Goal: Task Accomplishment & Management: Manage account settings

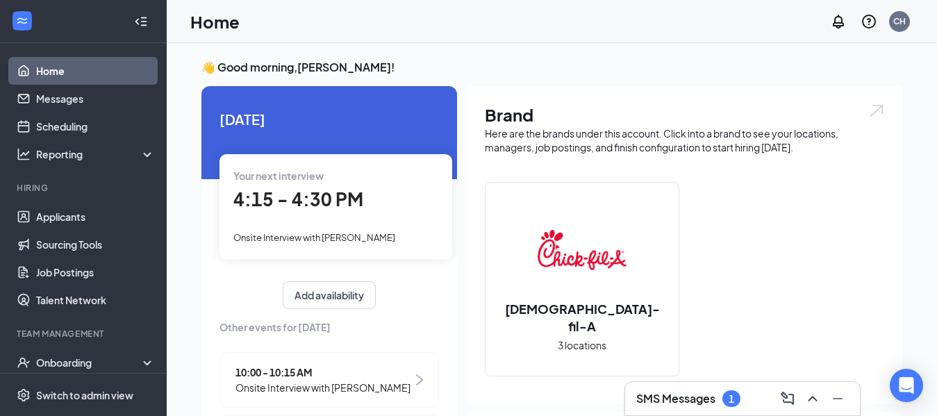
click at [814, 399] on icon "ChevronUp" at bounding box center [813, 398] width 17 height 17
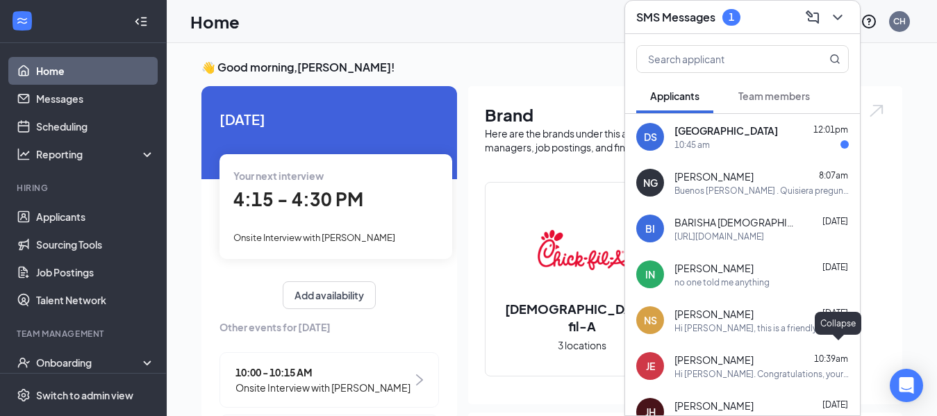
click at [781, 149] on div "10:45 am" at bounding box center [762, 145] width 174 height 12
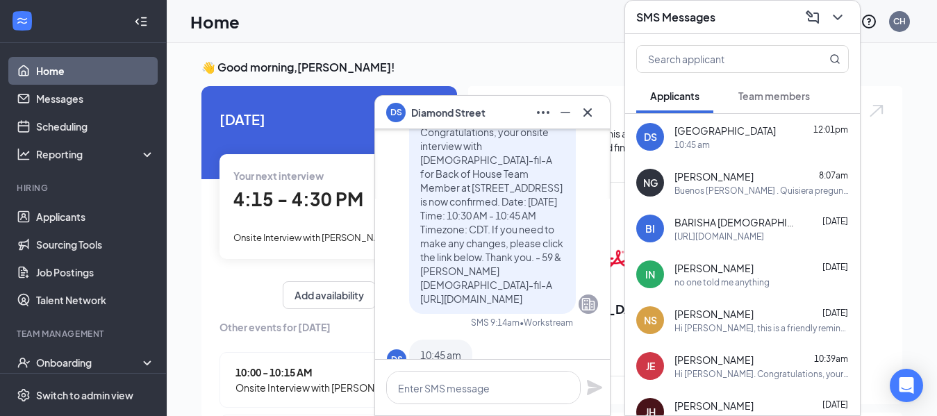
scroll to position [-74, 0]
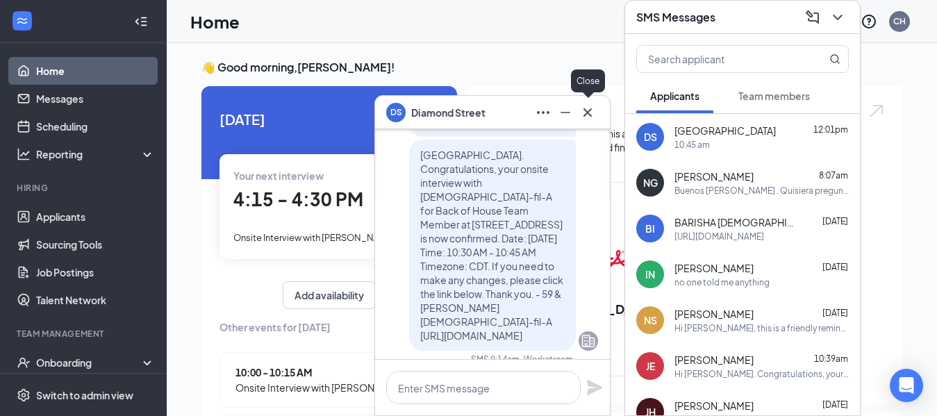
click at [590, 113] on icon "Cross" at bounding box center [587, 112] width 17 height 17
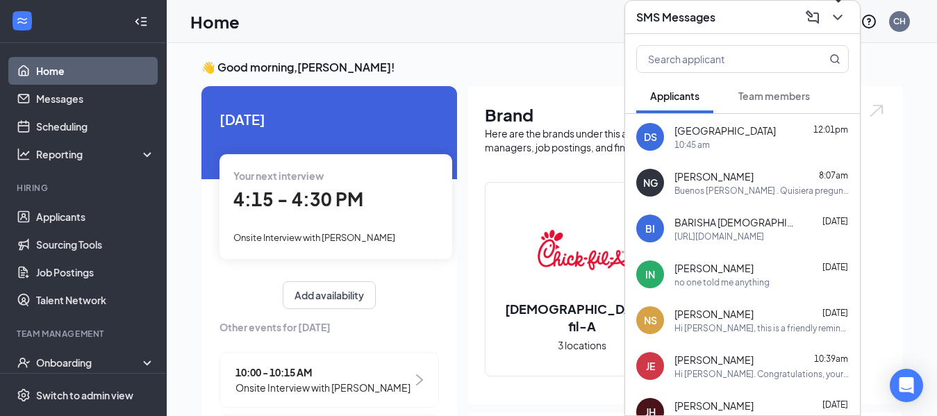
click at [834, 17] on icon "ChevronDown" at bounding box center [838, 17] width 17 height 17
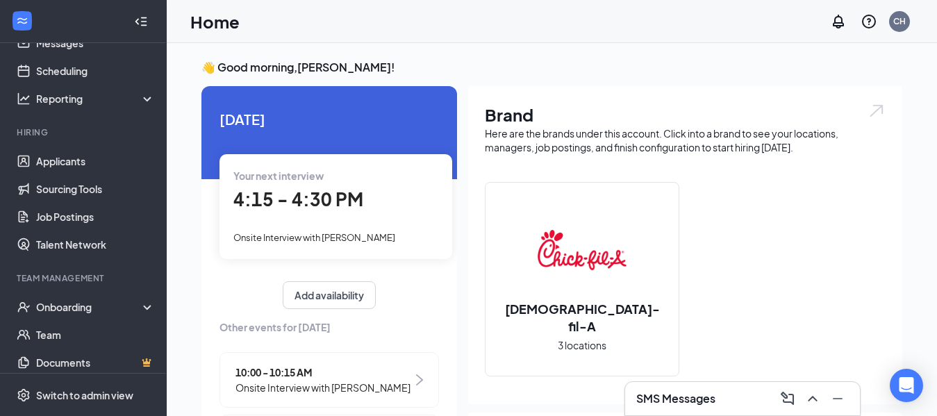
scroll to position [92, 0]
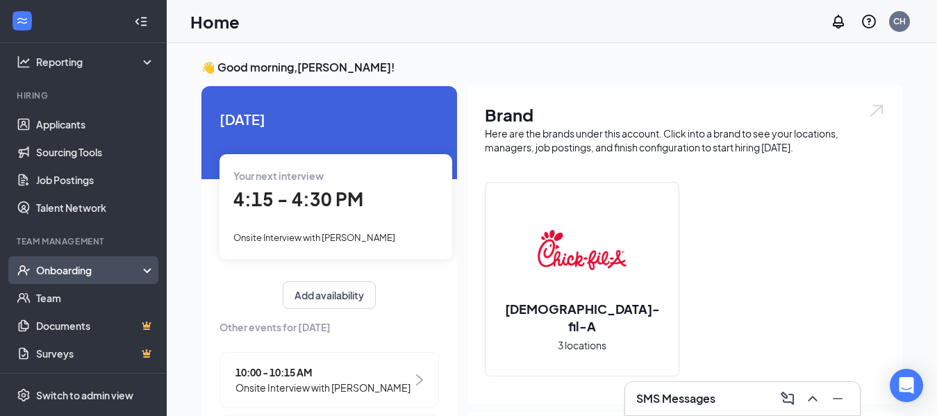
click at [67, 275] on div "Onboarding" at bounding box center [89, 270] width 107 height 14
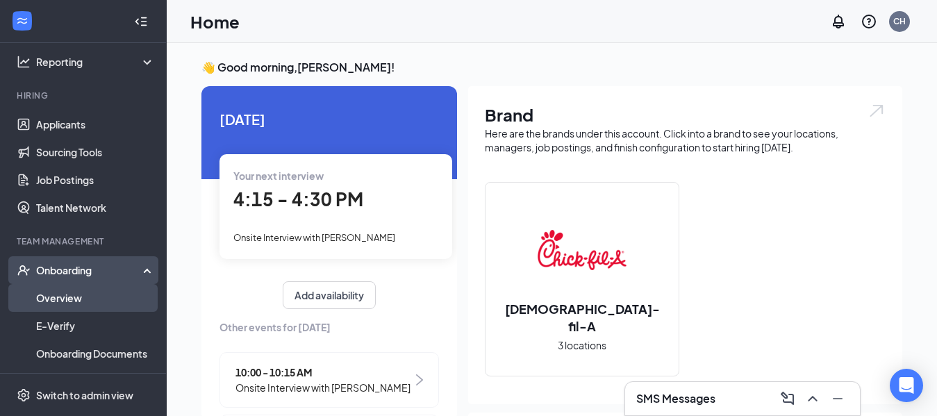
click at [48, 294] on link "Overview" at bounding box center [95, 298] width 119 height 28
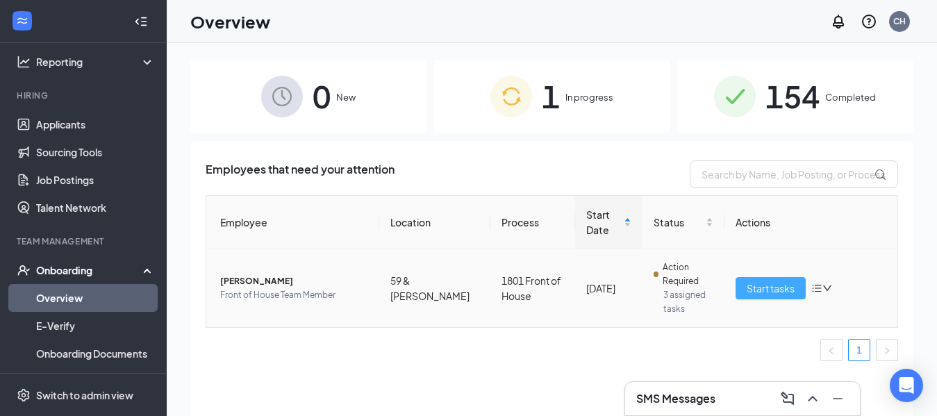
click at [782, 290] on span "Start tasks" at bounding box center [771, 288] width 48 height 15
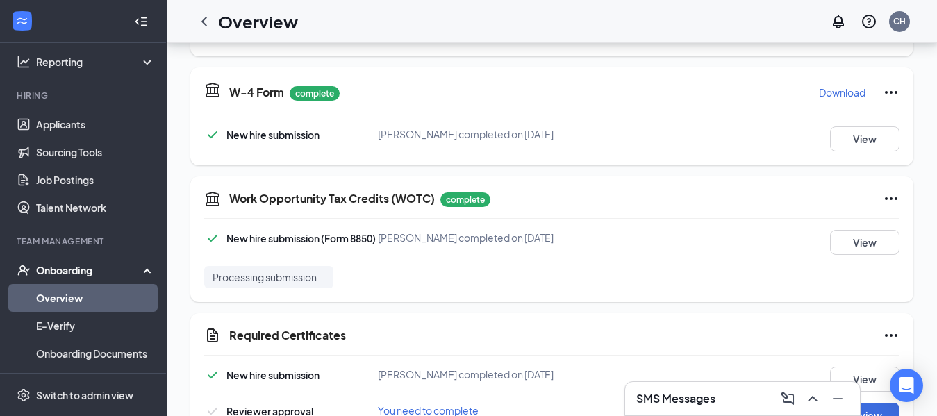
scroll to position [288, 0]
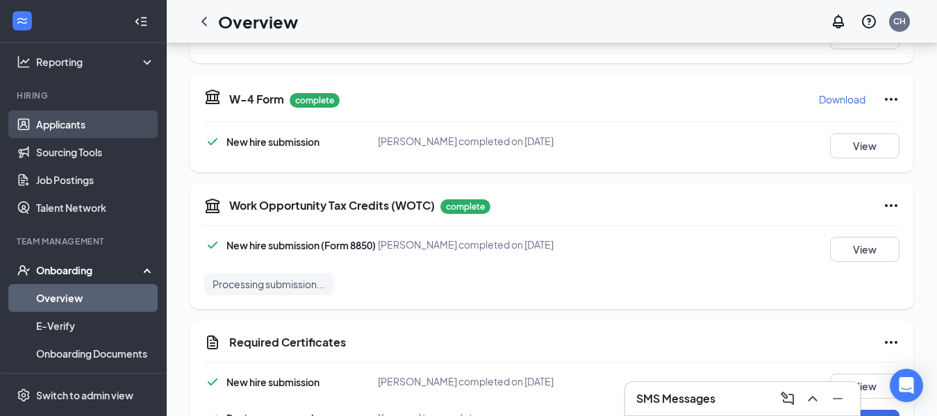
click at [62, 130] on link "Applicants" at bounding box center [95, 124] width 119 height 28
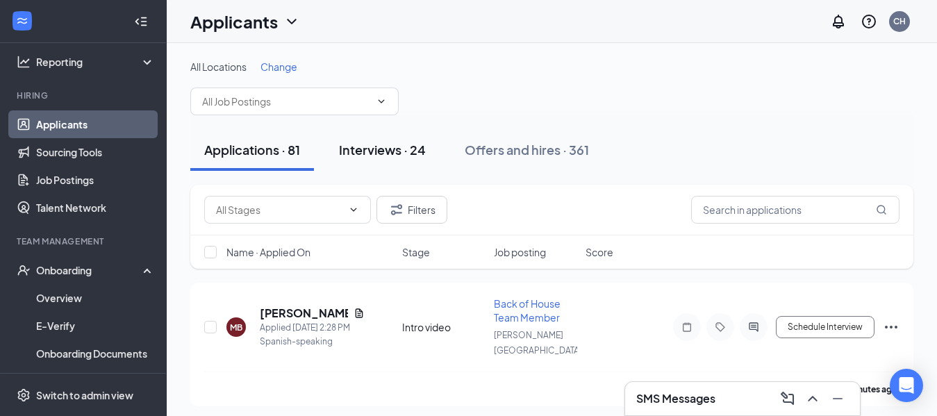
click at [377, 149] on div "Interviews · 24" at bounding box center [382, 149] width 87 height 17
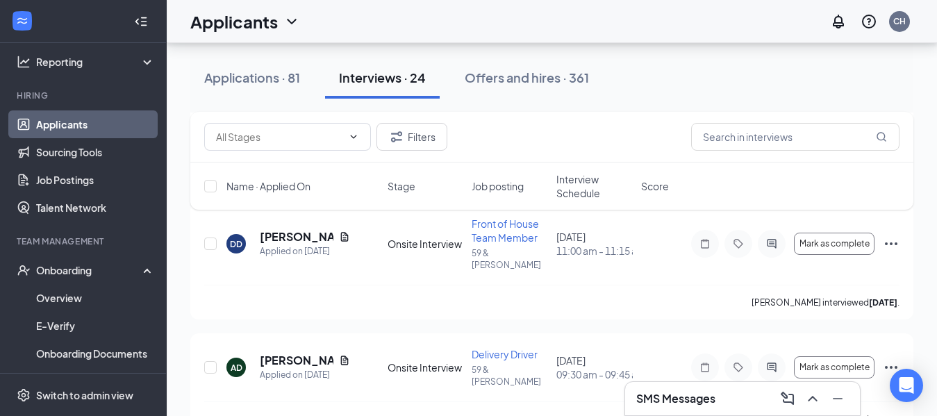
scroll to position [748, 0]
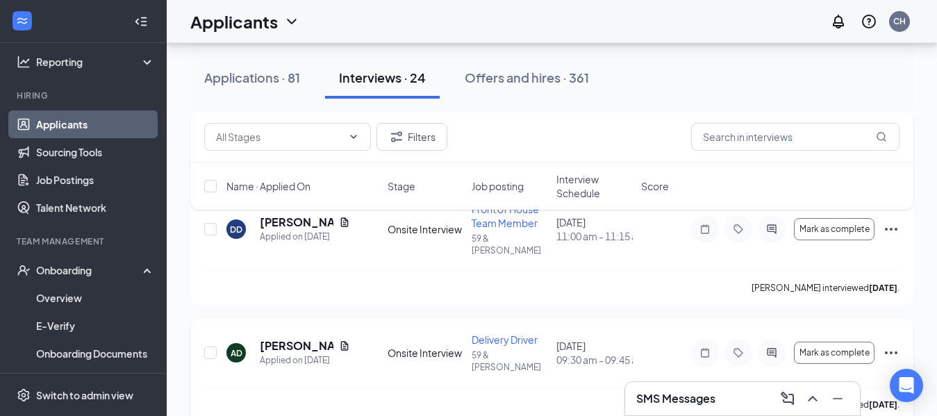
click at [888, 345] on icon "Ellipses" at bounding box center [891, 353] width 17 height 17
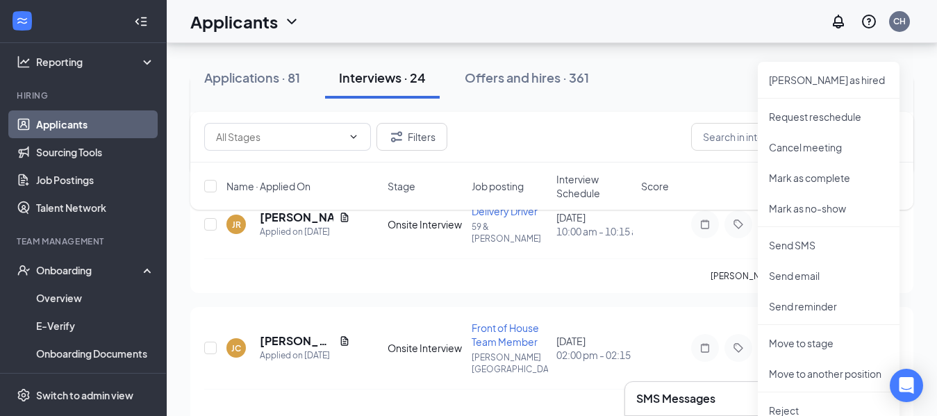
scroll to position [994, 0]
click at [828, 349] on li "Move to stage" at bounding box center [829, 342] width 142 height 31
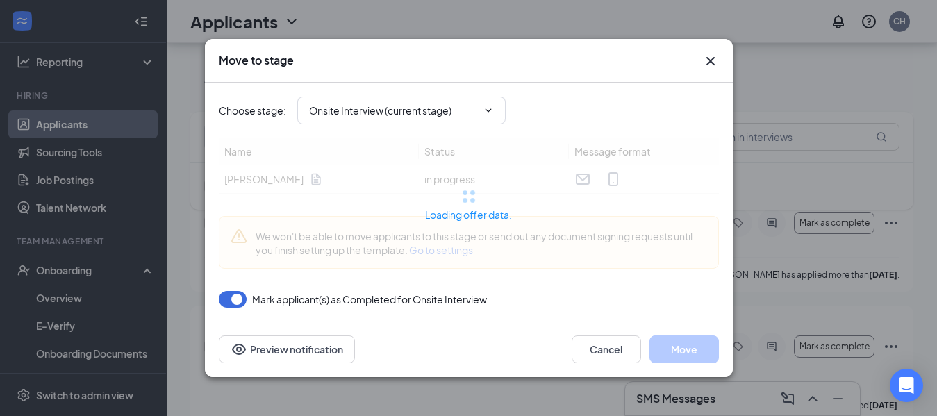
type input "offer letter (next stage)"
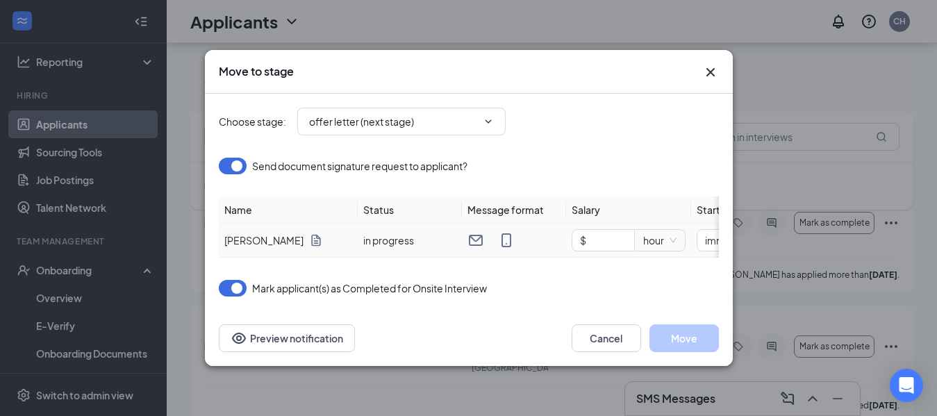
click at [309, 234] on icon "Document" at bounding box center [316, 240] width 14 height 14
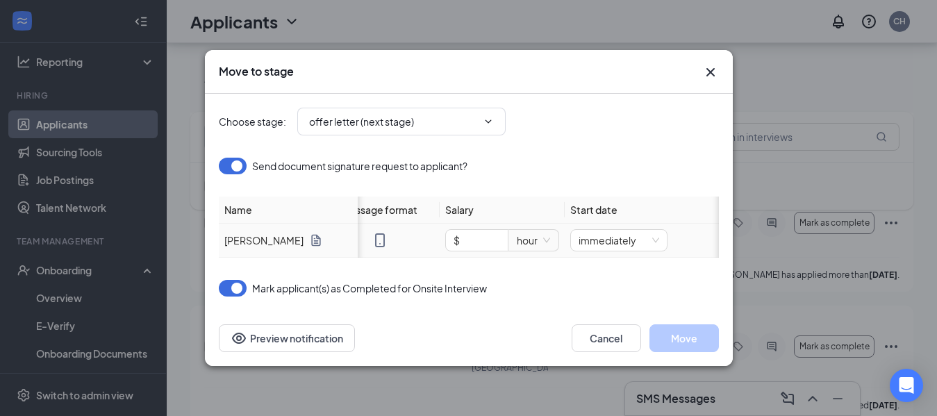
scroll to position [0, 130]
click at [470, 235] on input "$" at bounding box center [474, 240] width 62 height 21
click at [543, 234] on span "hour" at bounding box center [529, 240] width 33 height 21
type input "$ 11"
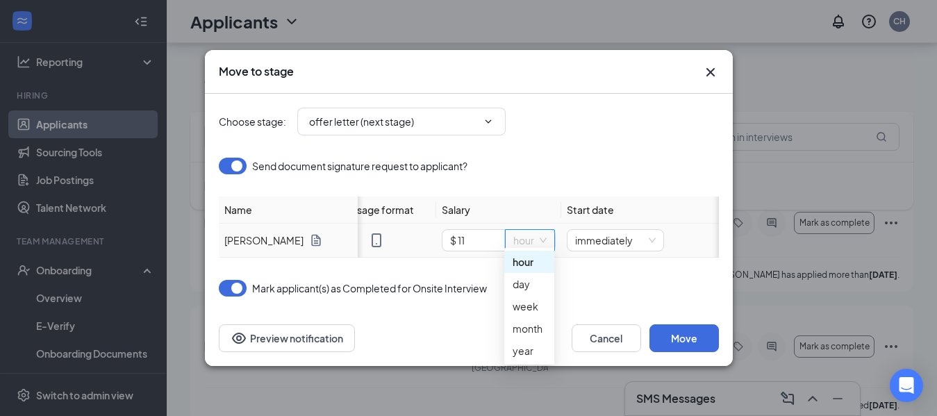
click at [541, 262] on div "hour" at bounding box center [529, 261] width 33 height 15
click at [611, 233] on span "immediately" at bounding box center [615, 240] width 81 height 21
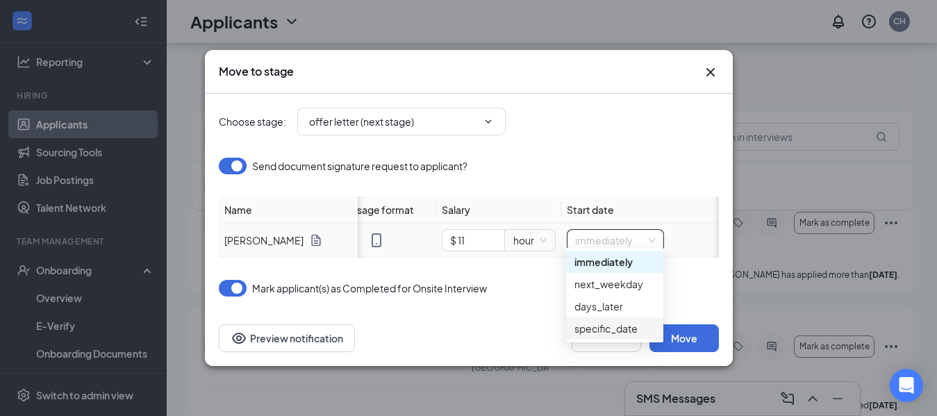
click at [613, 329] on div "specific_date" at bounding box center [615, 328] width 81 height 15
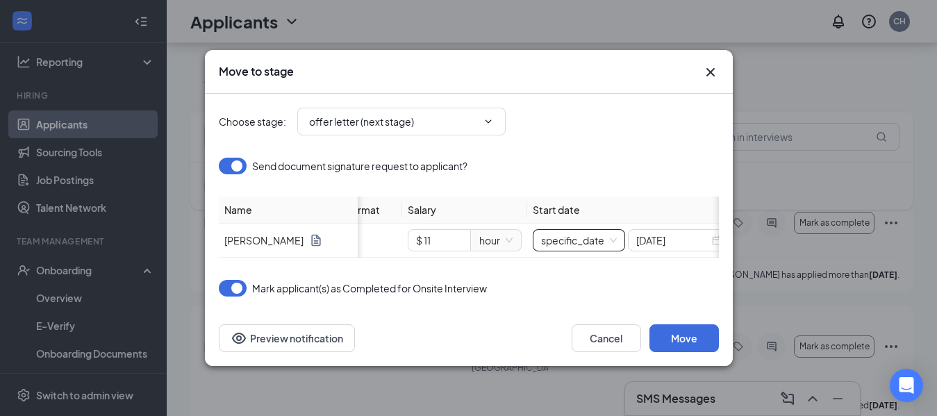
scroll to position [0, 181]
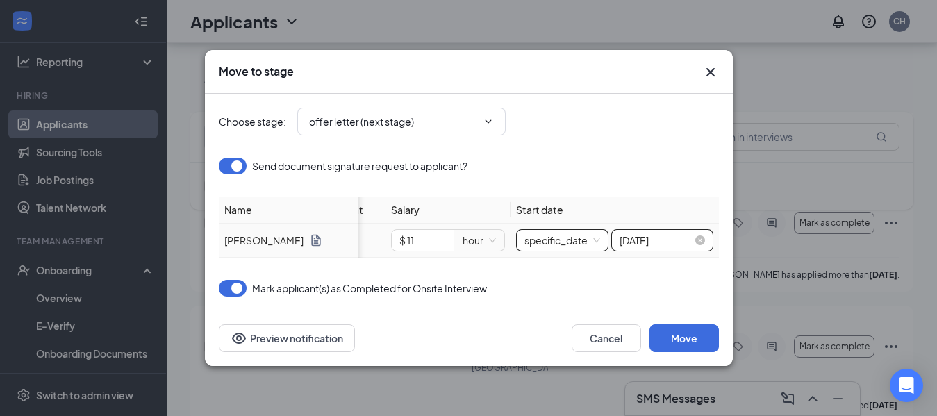
click at [654, 233] on input "[DATE]" at bounding box center [656, 240] width 73 height 15
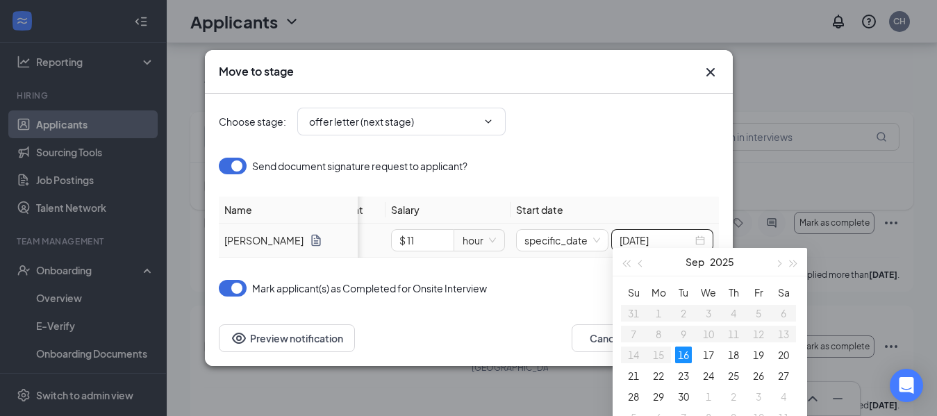
click at [685, 355] on div "16" at bounding box center [683, 355] width 17 height 17
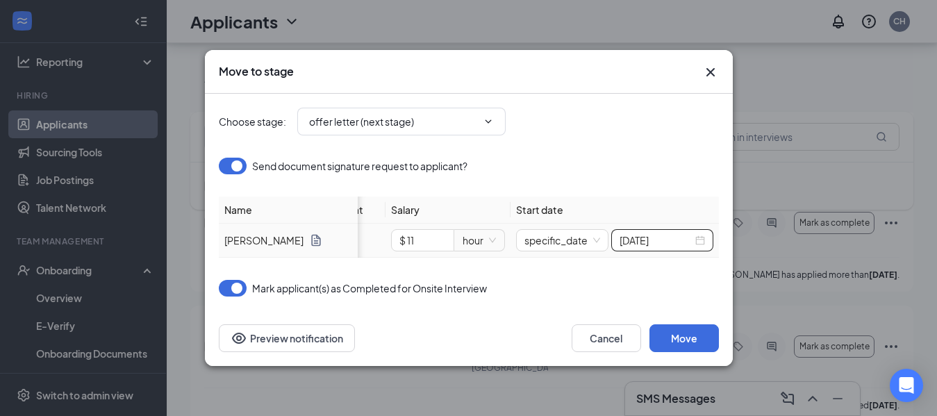
click at [309, 236] on icon "Document" at bounding box center [316, 240] width 14 height 14
click at [569, 239] on span "specific_date" at bounding box center [563, 240] width 76 height 21
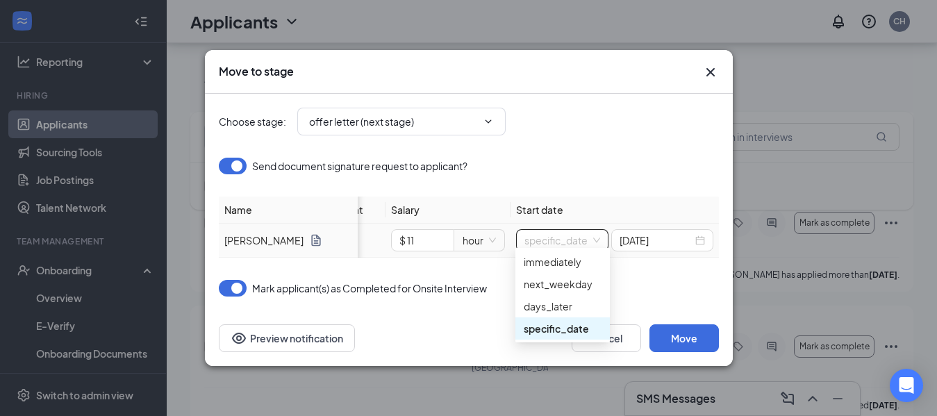
click at [533, 265] on div "immediately" at bounding box center [563, 261] width 78 height 15
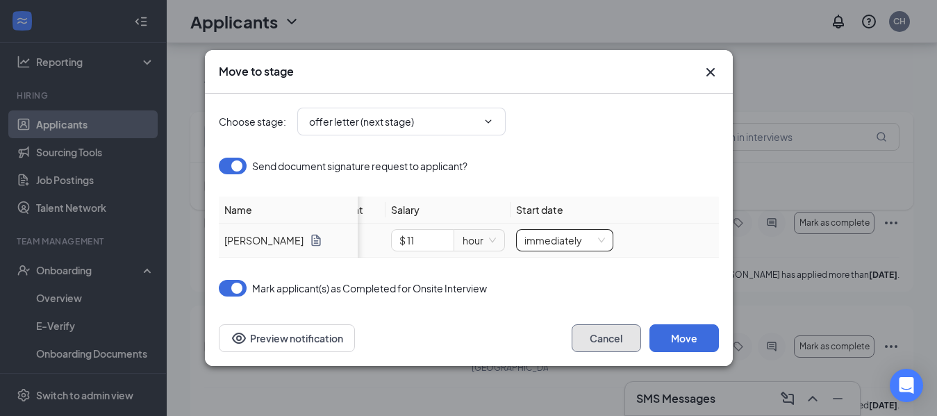
click at [616, 347] on button "Cancel" at bounding box center [606, 338] width 69 height 28
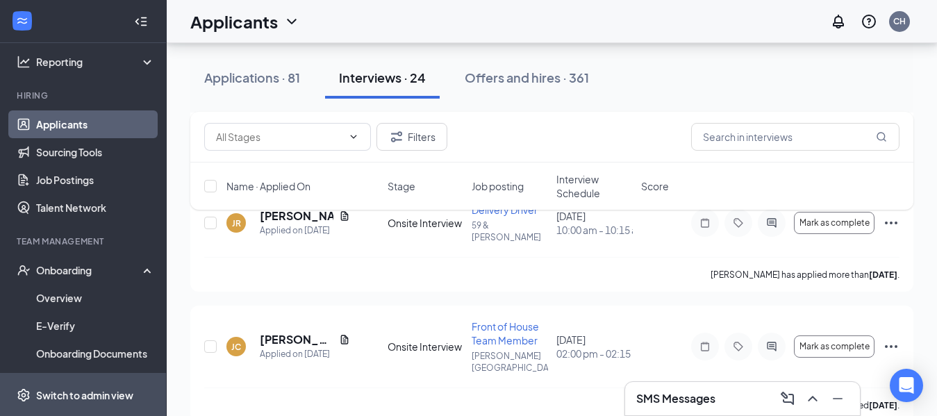
click at [86, 397] on div "Switch to admin view" at bounding box center [84, 395] width 97 height 14
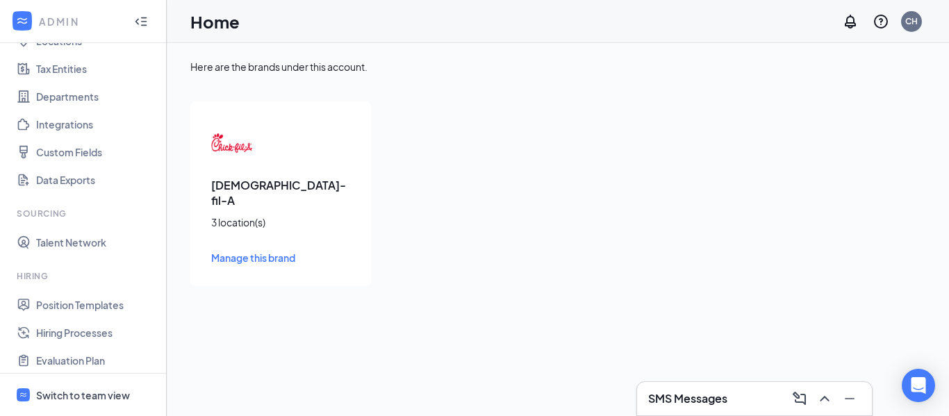
click at [255, 252] on span "Manage this brand" at bounding box center [253, 258] width 84 height 13
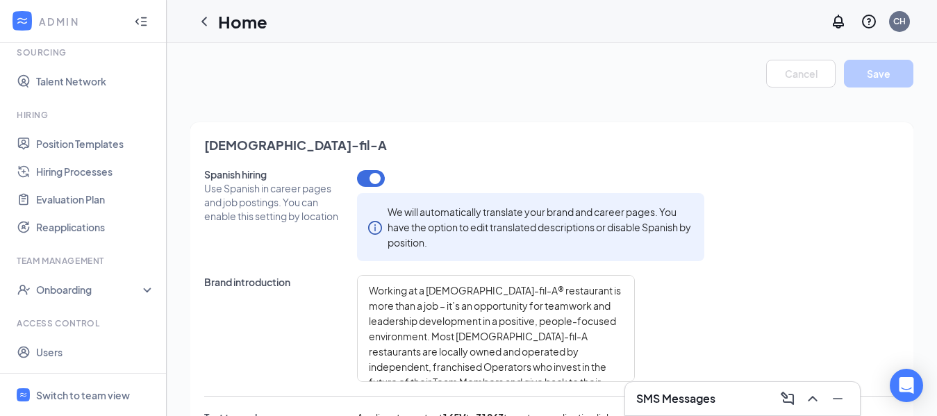
scroll to position [280, 0]
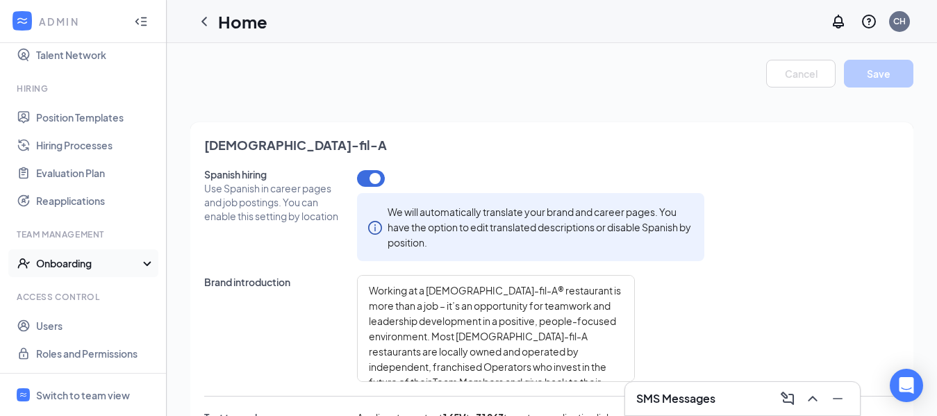
click at [61, 264] on div "Onboarding" at bounding box center [89, 263] width 107 height 14
click at [63, 297] on link "Onboarding Processes" at bounding box center [95, 291] width 119 height 28
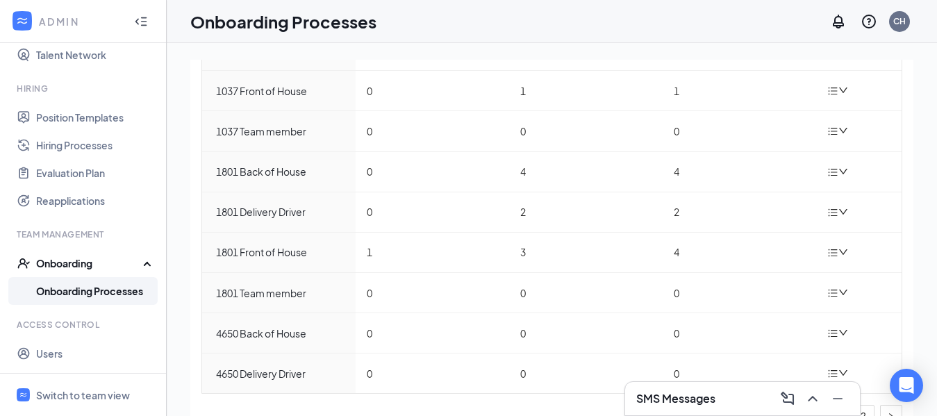
scroll to position [182, 0]
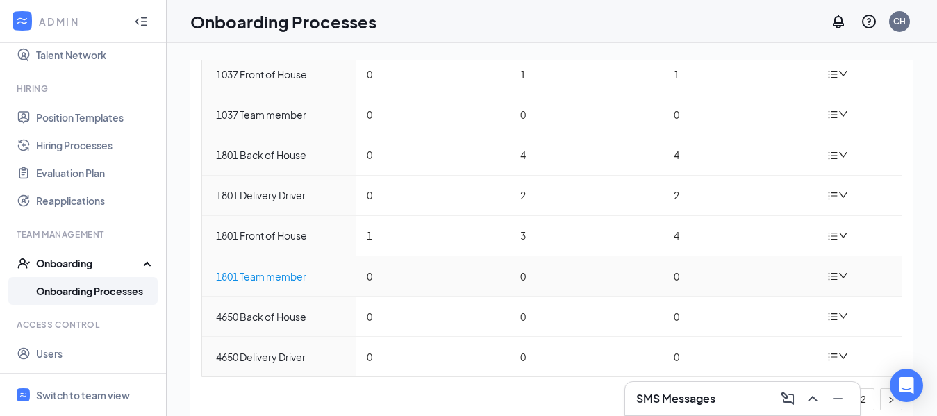
click at [252, 280] on div "1801 Team member" at bounding box center [280, 276] width 129 height 15
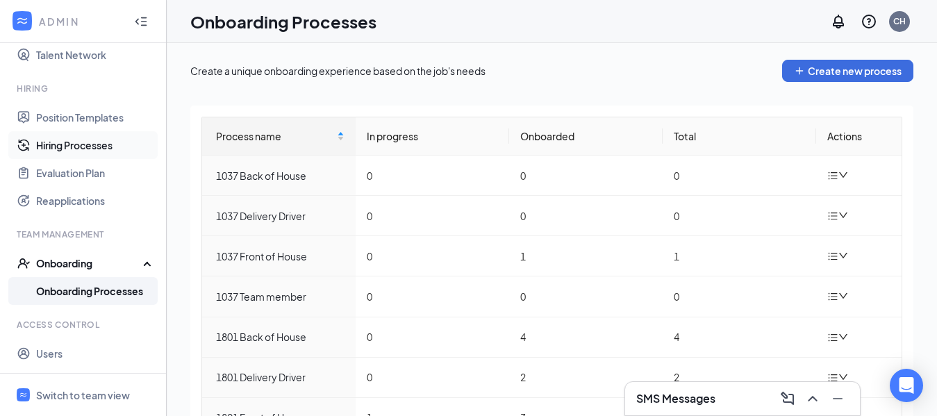
click at [61, 147] on link "Hiring Processes" at bounding box center [95, 145] width 119 height 28
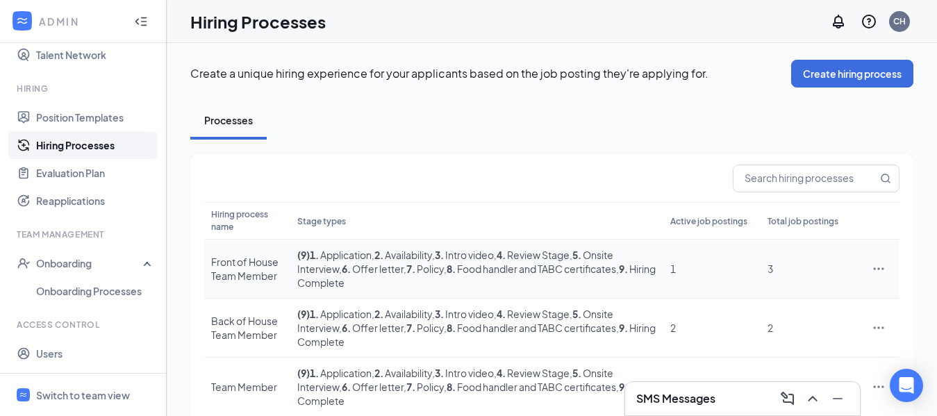
click at [883, 269] on icon "Ellipses" at bounding box center [879, 268] width 10 height 2
click at [758, 297] on span "Edit" at bounding box center [764, 297] width 18 height 13
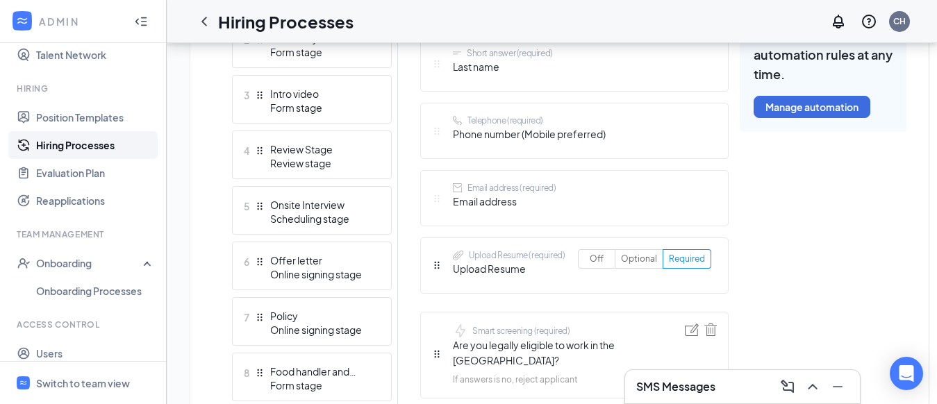
scroll to position [503, 0]
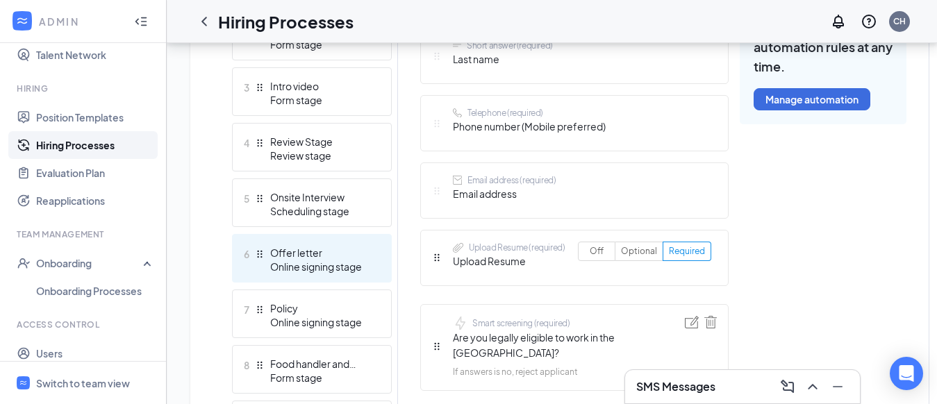
click at [294, 263] on div "Online signing stage" at bounding box center [320, 267] width 101 height 14
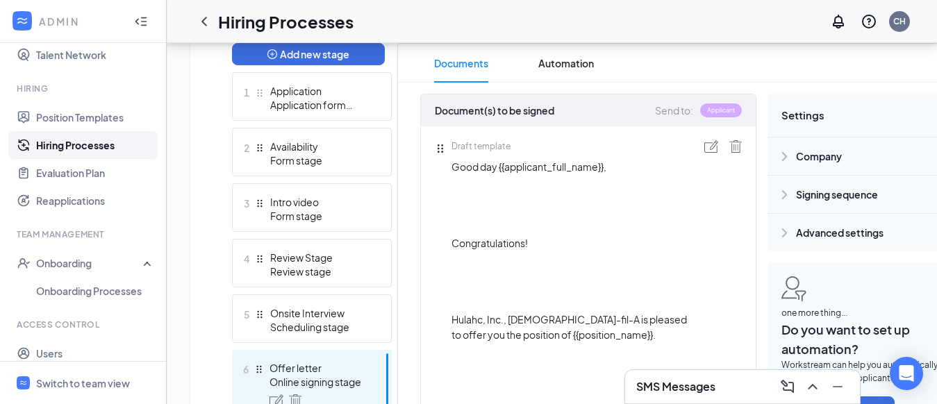
scroll to position [363, 0]
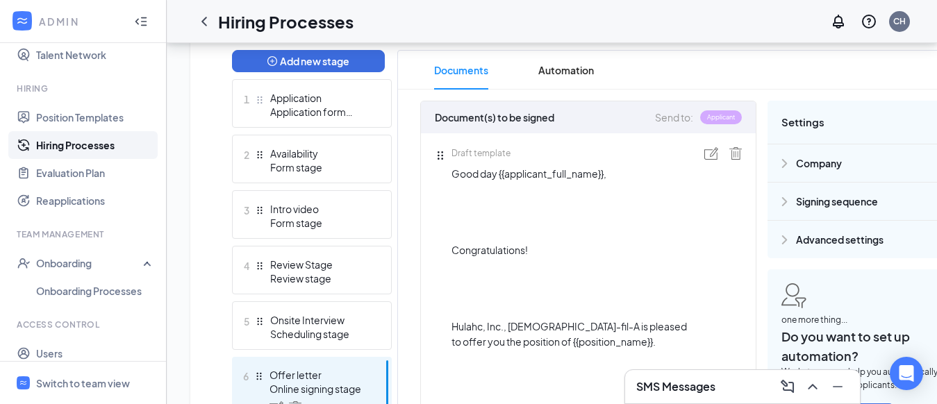
click at [707, 157] on img at bounding box center [711, 153] width 14 height 13
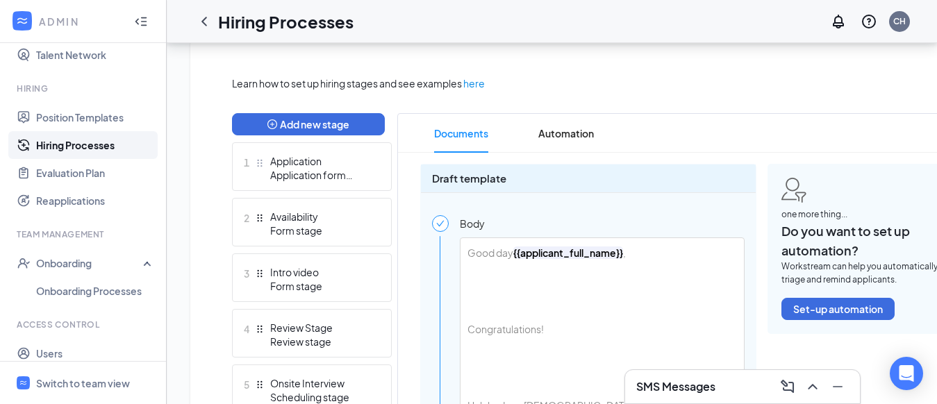
scroll to position [286, 0]
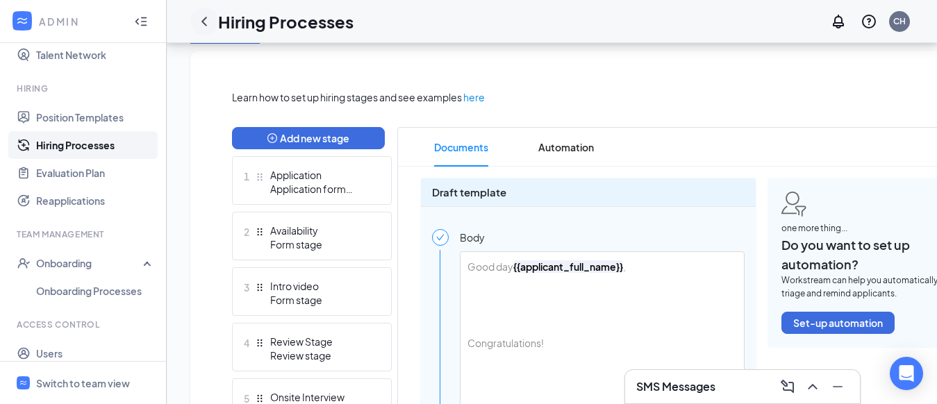
click at [203, 22] on icon "ChevronLeft" at bounding box center [204, 21] width 6 height 9
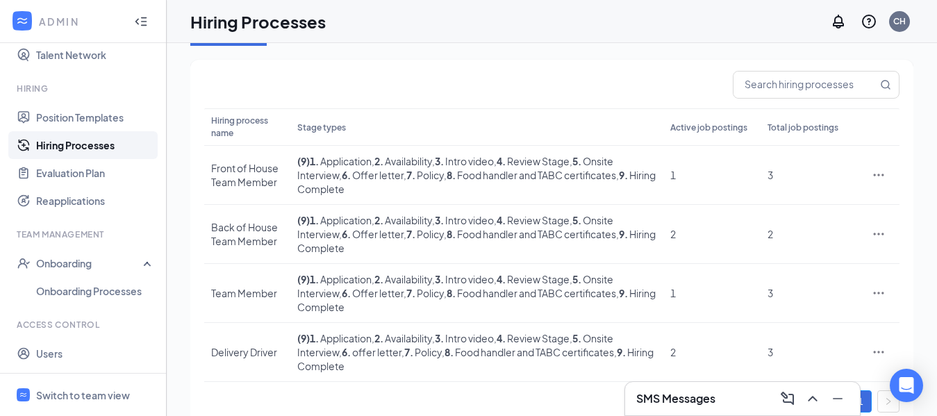
scroll to position [118, 0]
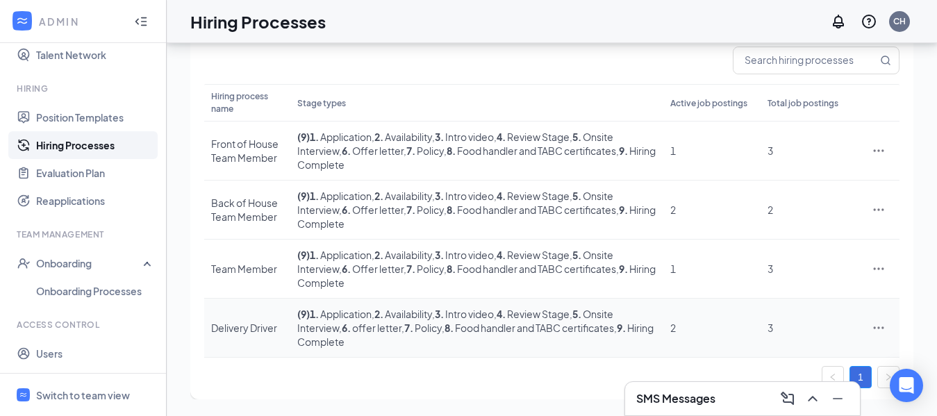
click at [879, 328] on icon "Ellipses" at bounding box center [879, 328] width 10 height 2
click at [768, 209] on span "Edit" at bounding box center [764, 203] width 18 height 13
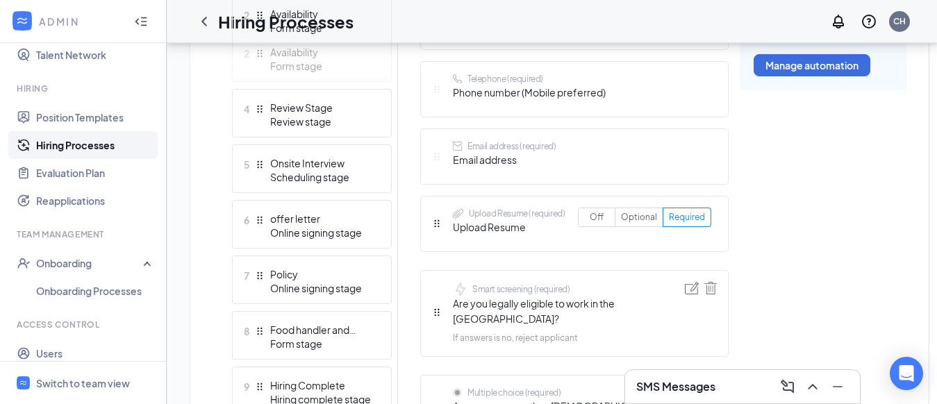
scroll to position [520, 0]
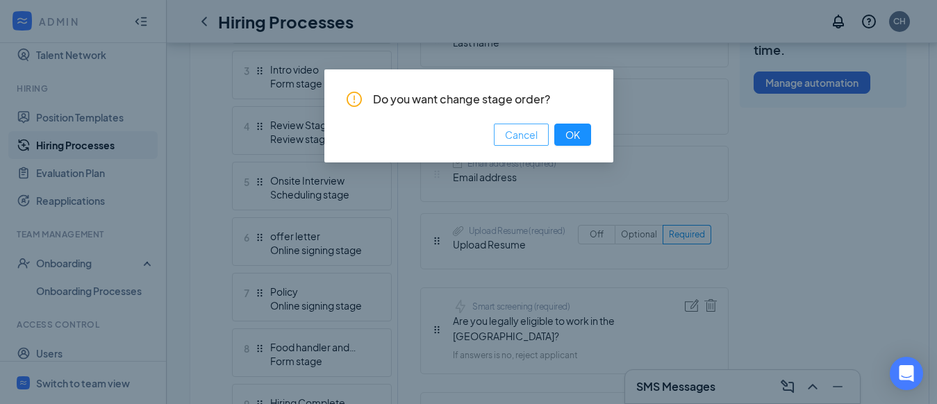
click at [517, 131] on span "Cancel" at bounding box center [521, 134] width 33 height 15
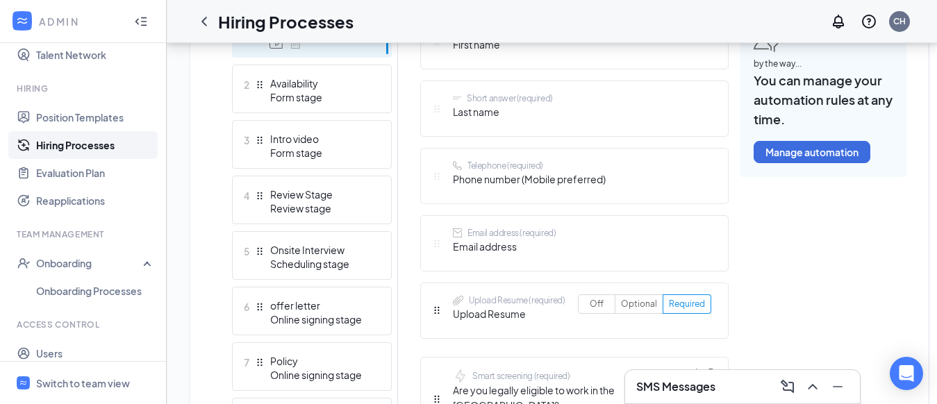
scroll to position [427, 0]
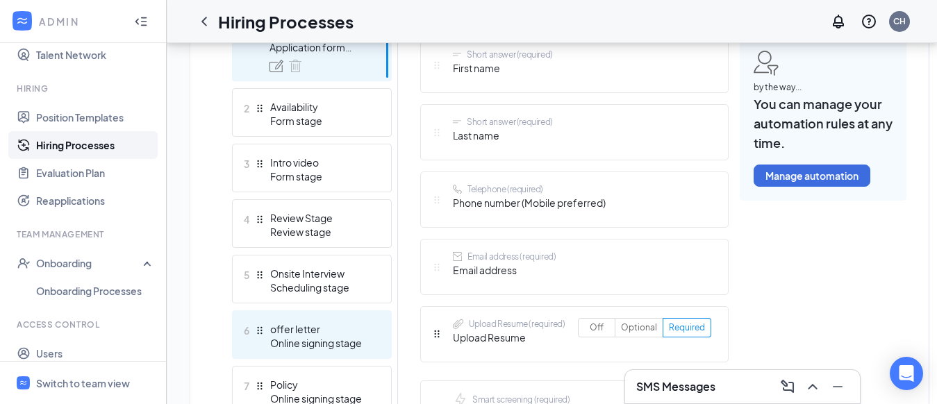
click at [308, 340] on div "Online signing stage" at bounding box center [320, 343] width 101 height 14
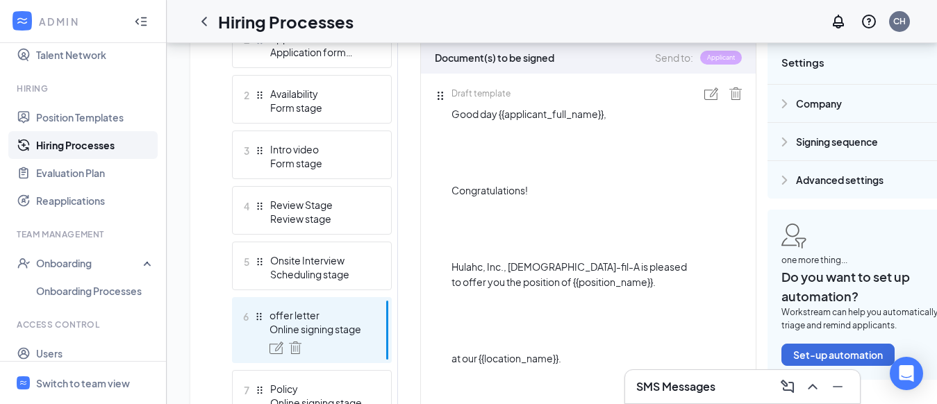
scroll to position [420, 0]
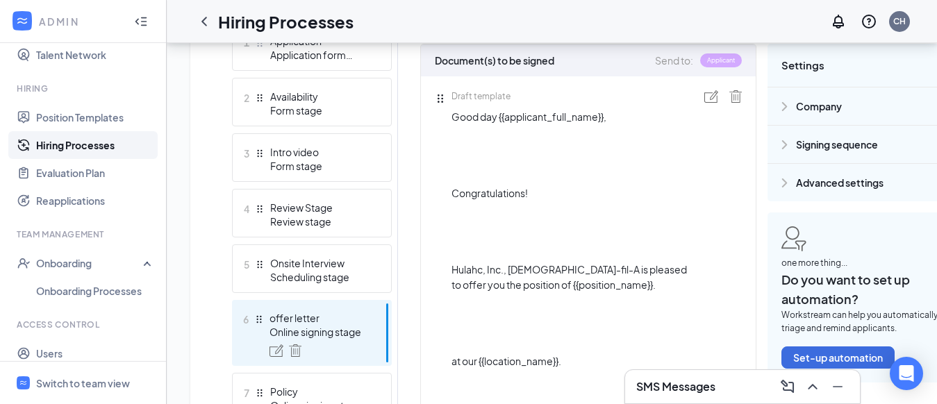
click at [709, 97] on img at bounding box center [711, 96] width 14 height 13
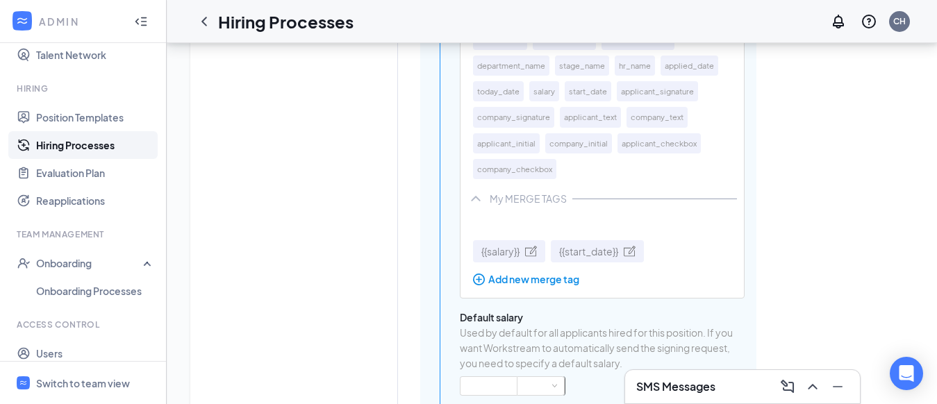
scroll to position [1421, 0]
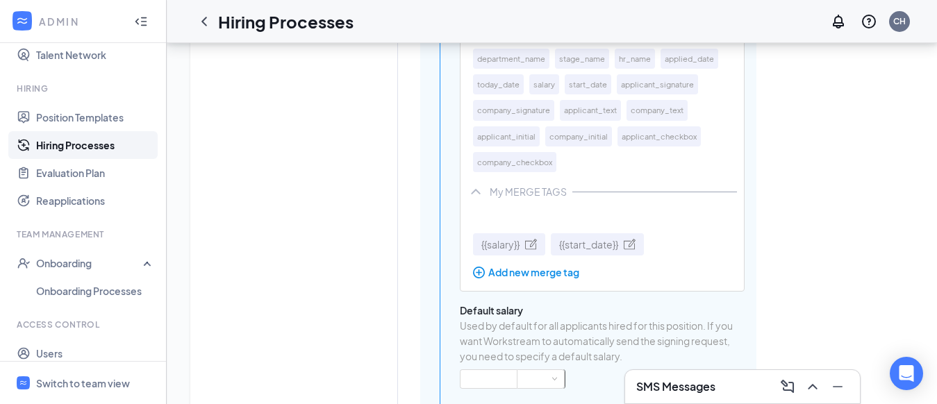
click at [537, 300] on div at bounding box center [602, 297] width 285 height 11
click at [532, 274] on div "Add new merge tag" at bounding box center [561, 272] width 176 height 15
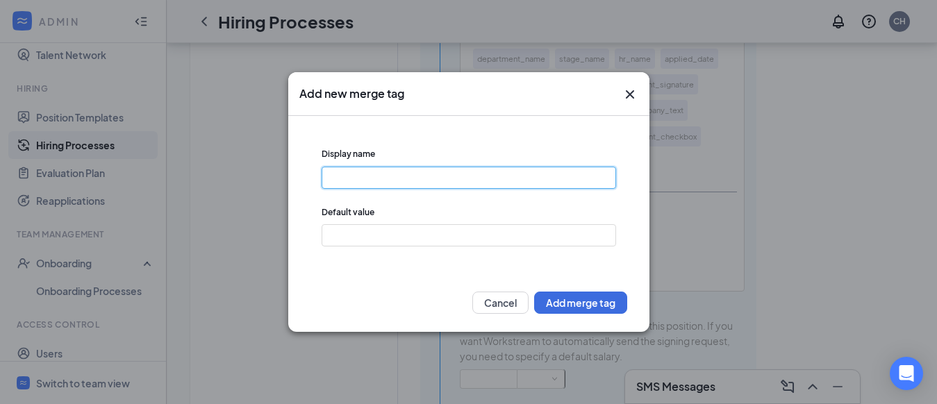
click at [352, 178] on input "text" at bounding box center [469, 178] width 295 height 22
type input "availibility"
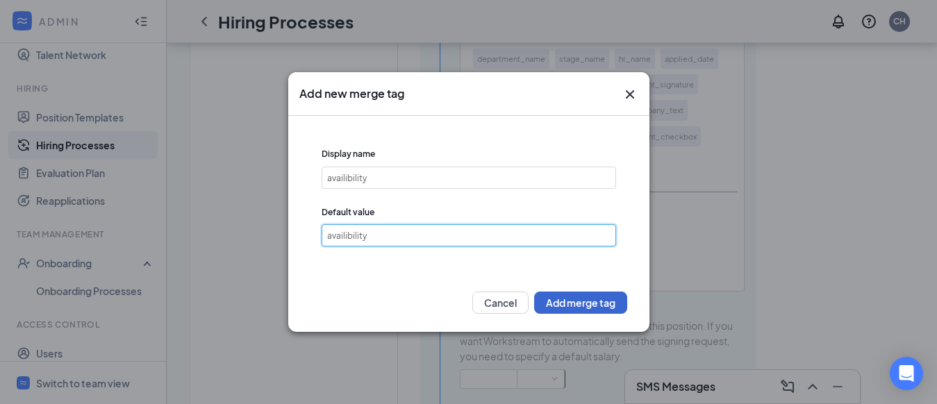
type input "availibility"
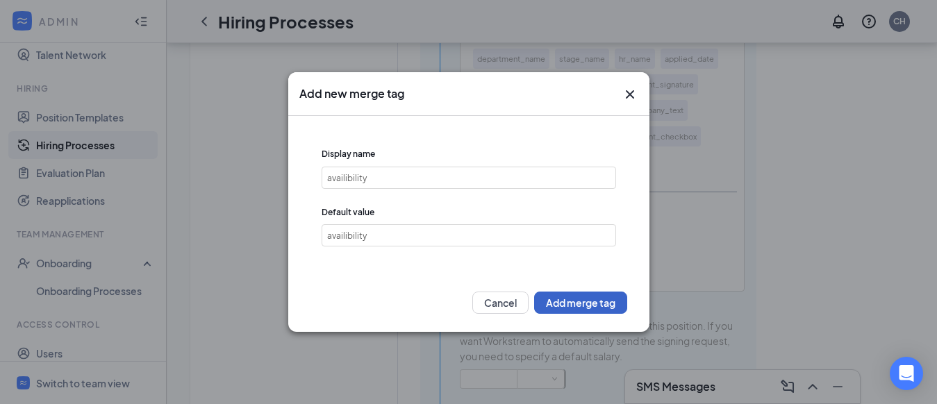
click at [600, 304] on button "Add merge tag" at bounding box center [580, 303] width 93 height 22
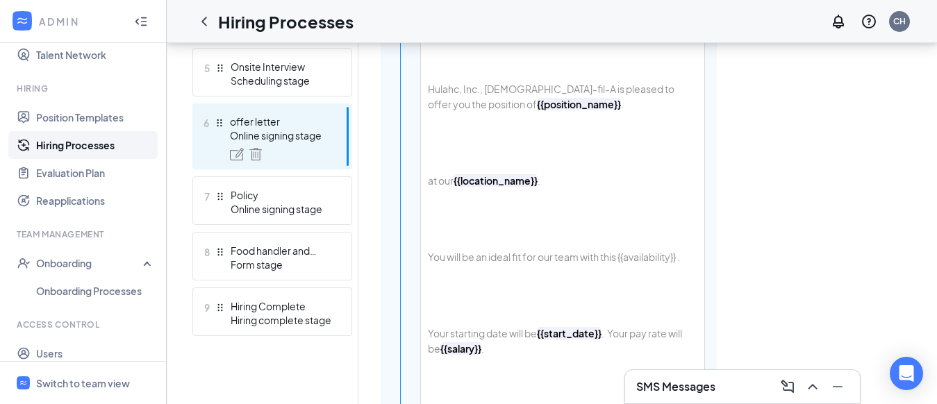
scroll to position [619, 0]
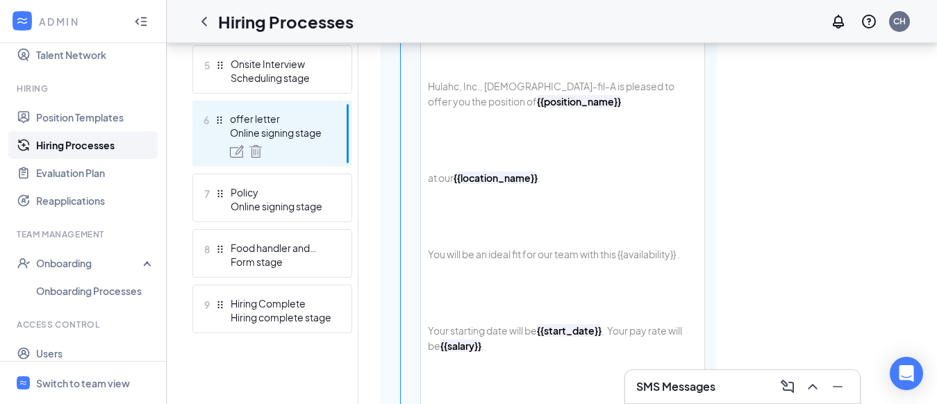
click at [689, 253] on div "Good day {{applicant_full_name}} , Congratulations! Hulahc, Inc., [DEMOGRAPHIC_…" at bounding box center [562, 308] width 283 height 778
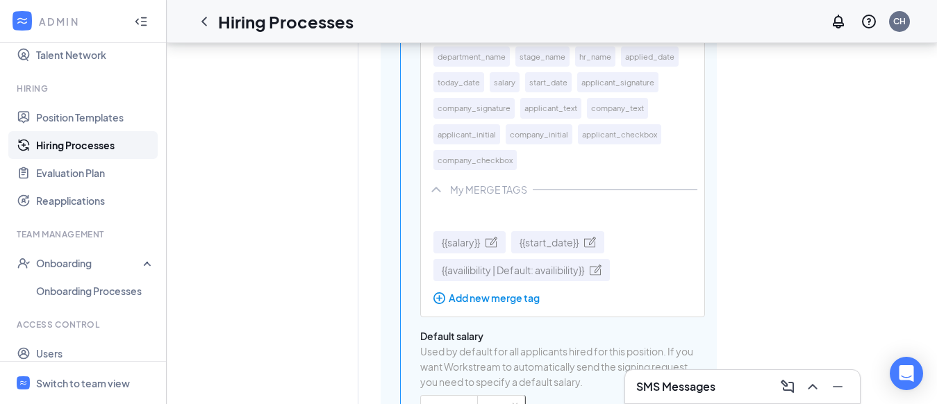
scroll to position [1424, 0]
click at [512, 267] on span "{{availibility | Default: availibility}}" at bounding box center [513, 269] width 142 height 15
click at [559, 267] on span "{{availibility | Default: availibility}}" at bounding box center [513, 269] width 142 height 15
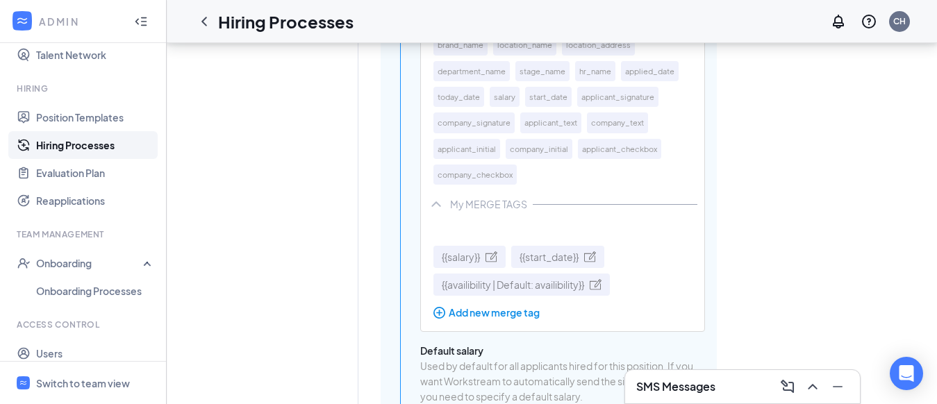
click at [559, 267] on div "{{start_date}}" at bounding box center [557, 257] width 93 height 22
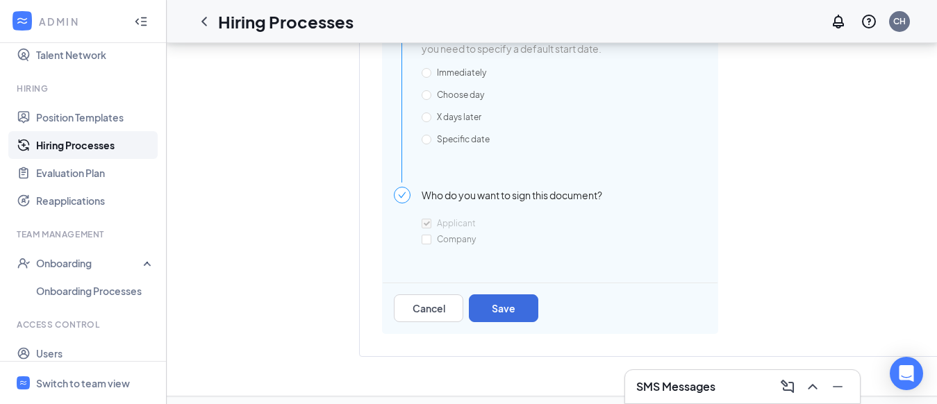
scroll to position [1874, 0]
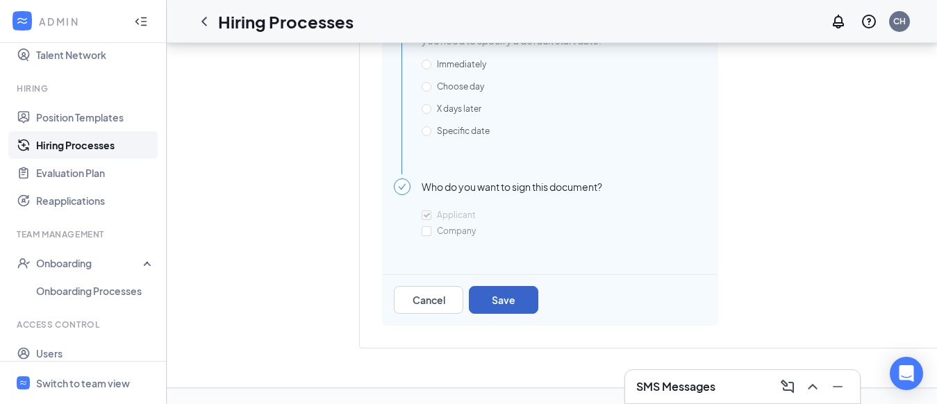
click at [508, 293] on button "Save" at bounding box center [503, 300] width 69 height 28
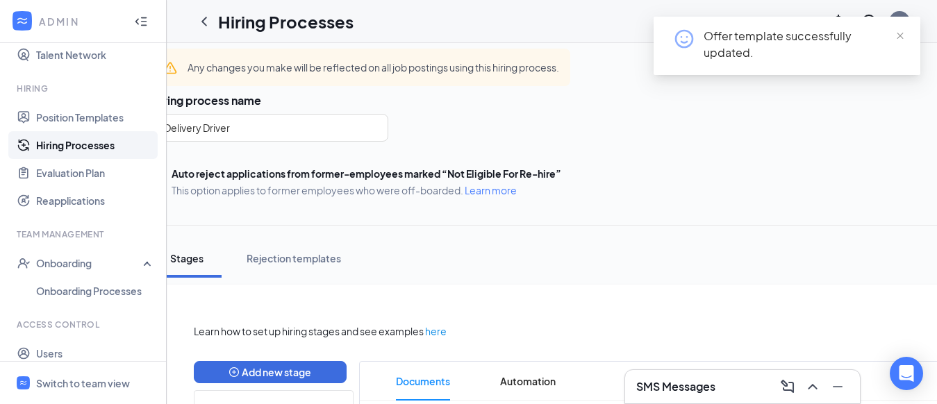
scroll to position [0, 0]
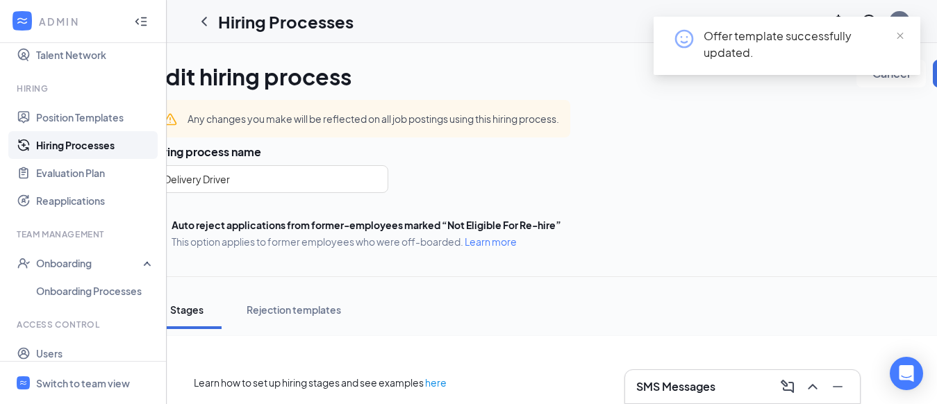
click at [688, 49] on div "Offer template successfully updated." at bounding box center [786, 44] width 233 height 33
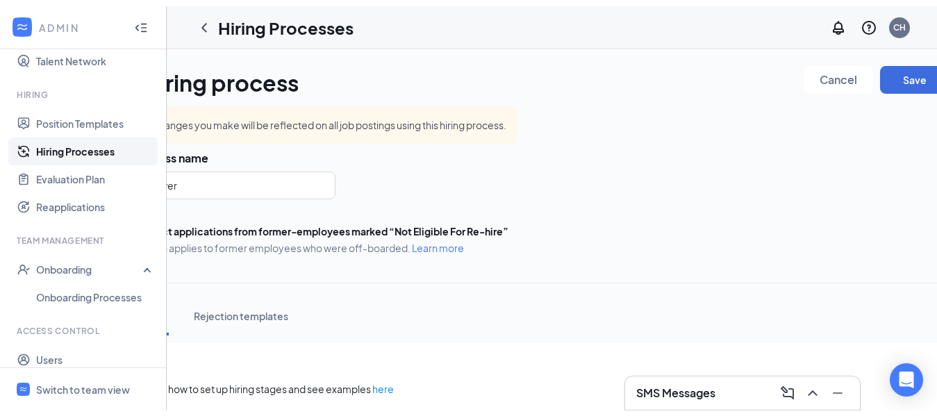
scroll to position [0, 115]
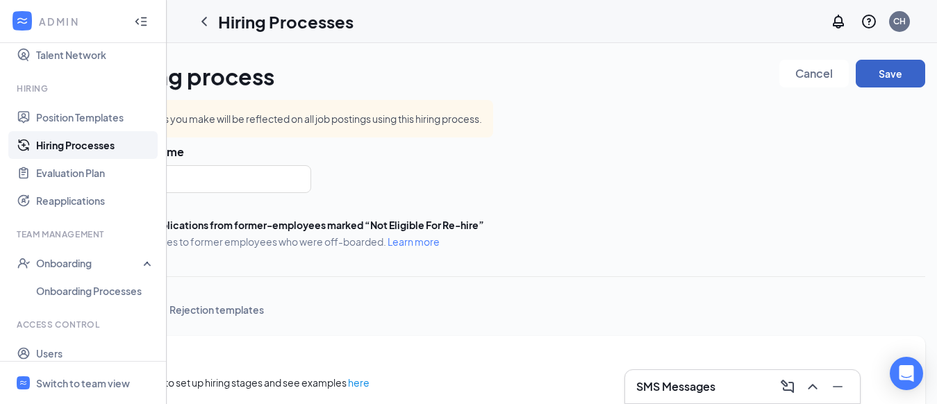
click at [899, 76] on button "Save" at bounding box center [890, 74] width 69 height 28
click at [67, 390] on div "Switch to team view" at bounding box center [83, 384] width 94 height 14
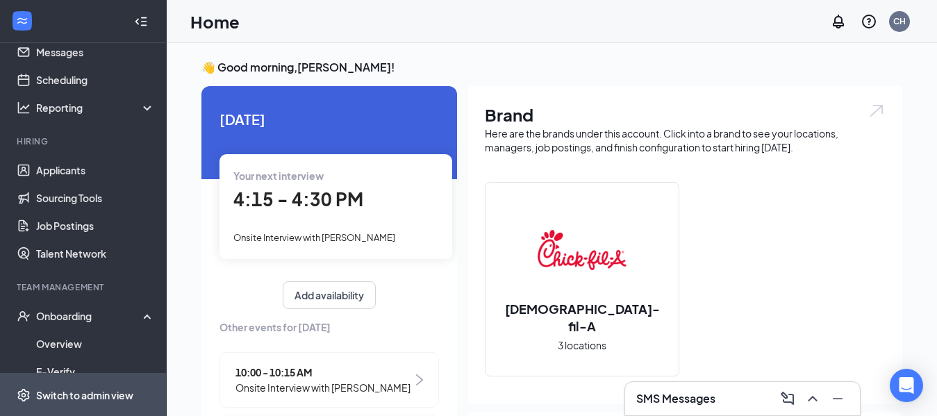
scroll to position [45, 0]
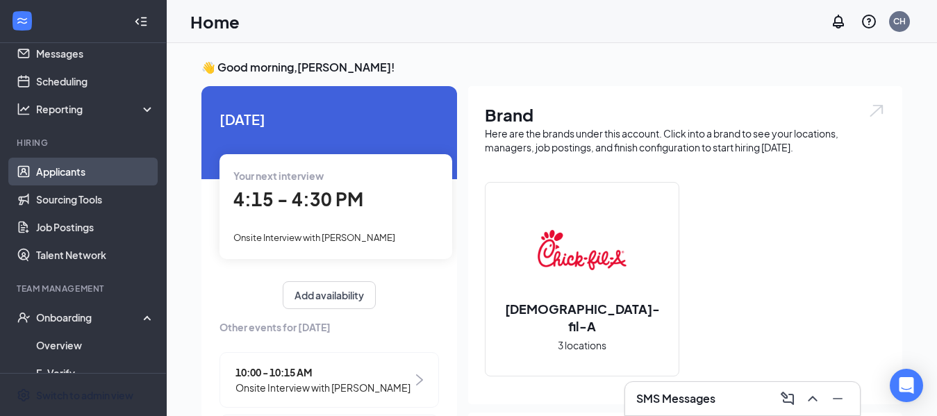
click at [60, 172] on link "Applicants" at bounding box center [95, 172] width 119 height 28
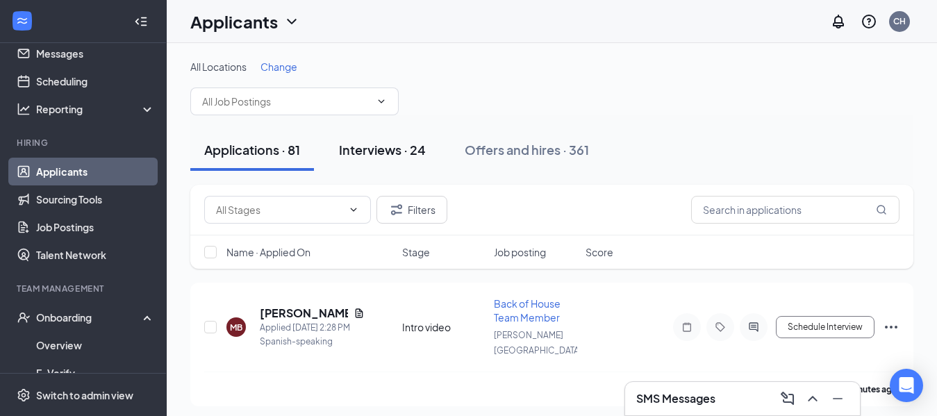
click at [379, 148] on div "Interviews · 24" at bounding box center [382, 149] width 87 height 17
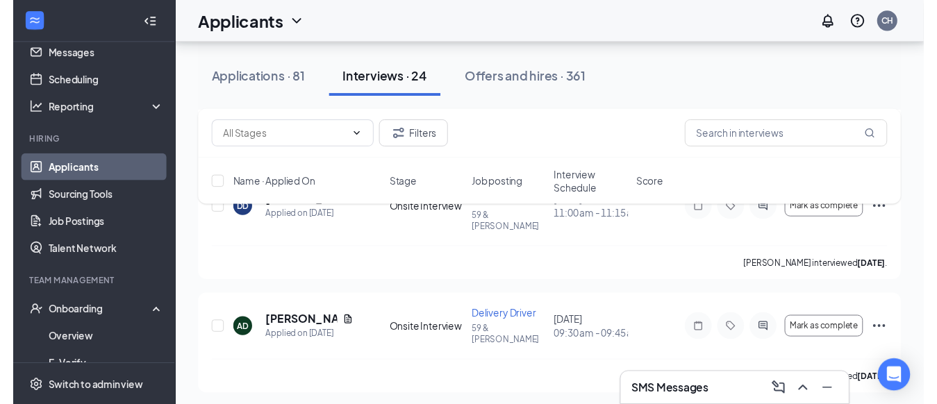
scroll to position [787, 0]
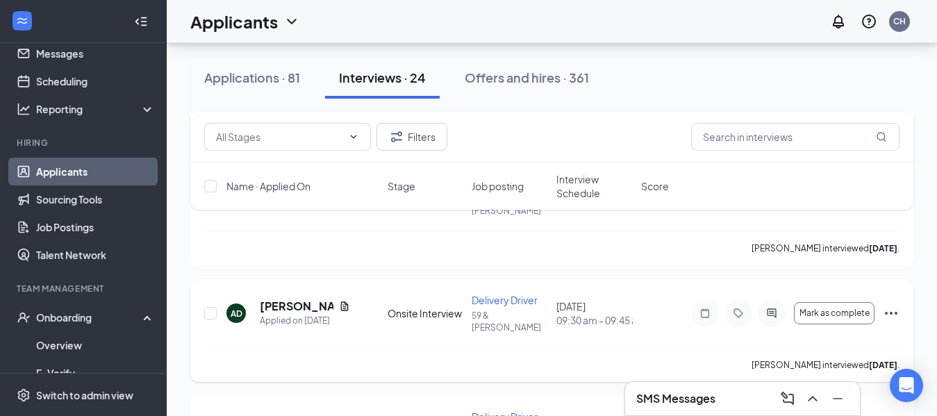
click at [340, 302] on icon "Document" at bounding box center [344, 306] width 8 height 9
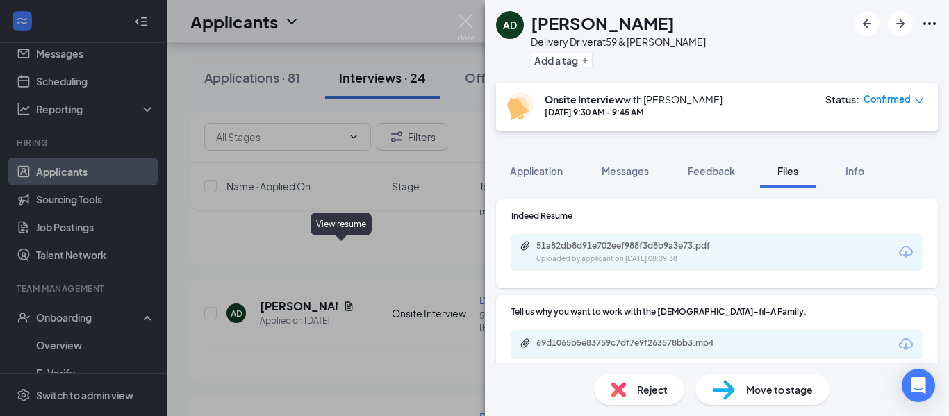
click at [429, 286] on div "AD [PERSON_NAME] Delivery Driver at 59 & [PERSON_NAME] Add a tag Onsite Intervi…" at bounding box center [474, 208] width 949 height 416
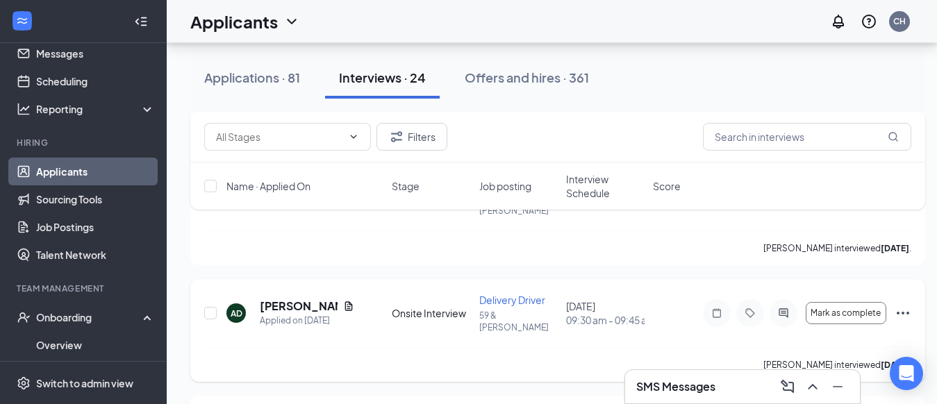
click at [905, 305] on icon "Ellipses" at bounding box center [903, 313] width 17 height 17
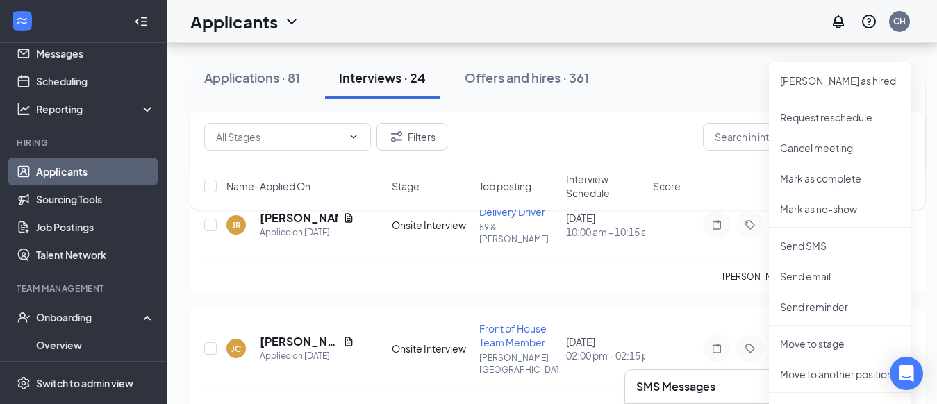
scroll to position [993, 0]
click at [836, 348] on p "Move to stage" at bounding box center [839, 343] width 119 height 14
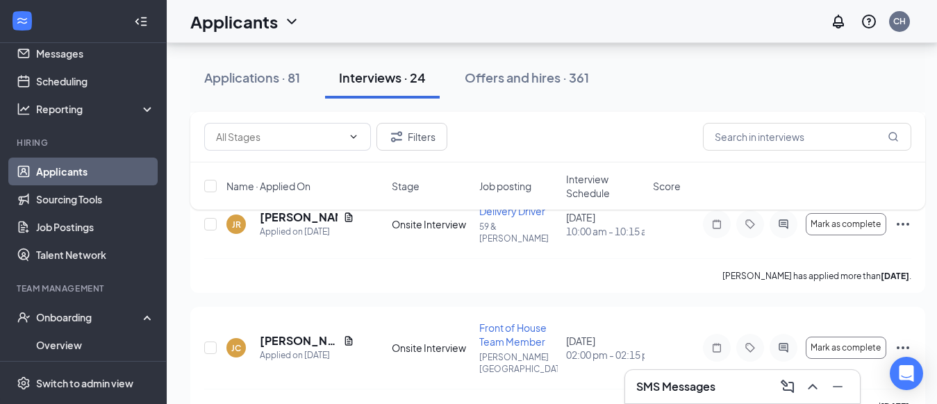
type input "offer letter (next stage)"
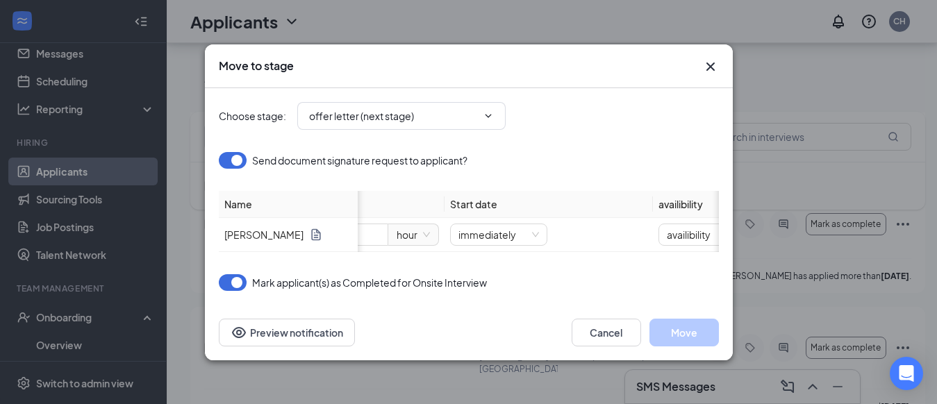
scroll to position [0, 292]
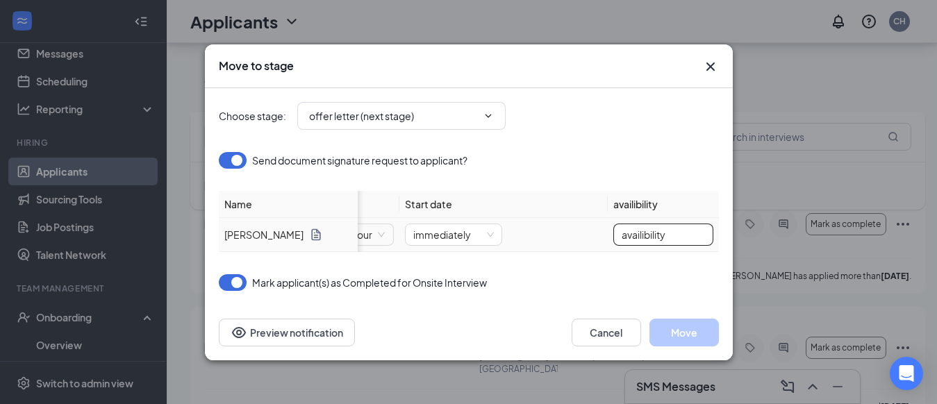
click at [686, 225] on input "availibility" at bounding box center [663, 235] width 100 height 22
type input "a"
type input "Open"
click at [528, 229] on input "$" at bounding box center [516, 234] width 62 height 21
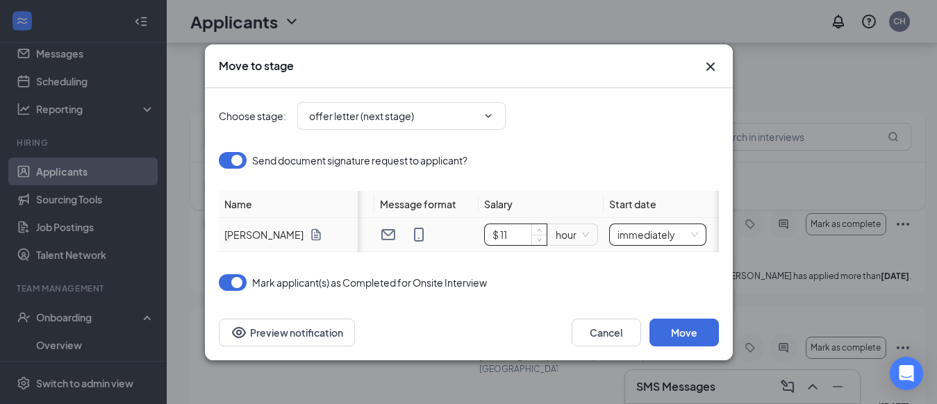
click at [645, 225] on span "immediately" at bounding box center [658, 234] width 81 height 21
type input "$ 11"
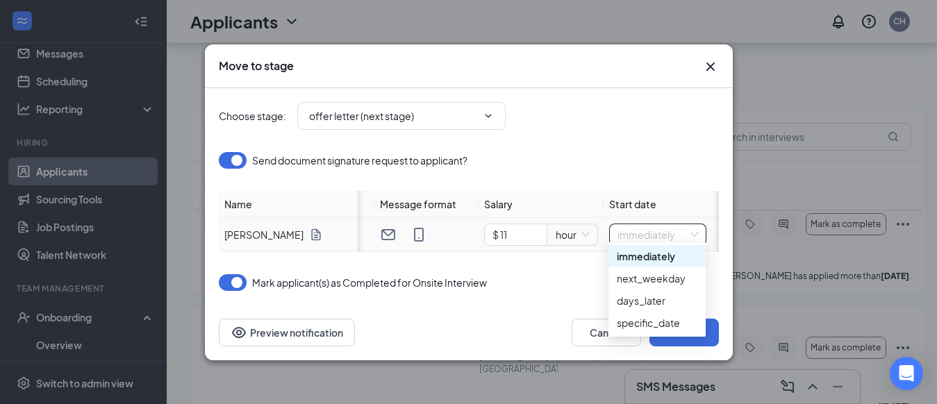
click at [671, 325] on div "specific_date" at bounding box center [657, 322] width 81 height 15
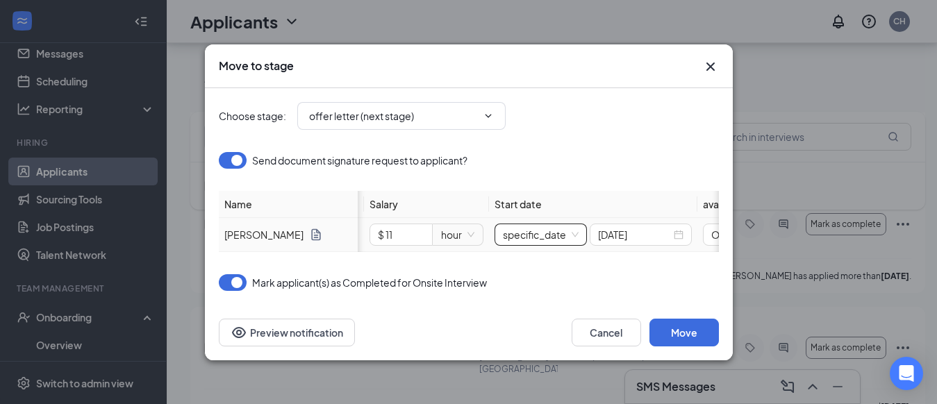
scroll to position [0, 206]
click at [641, 227] on input at bounding box center [631, 234] width 73 height 15
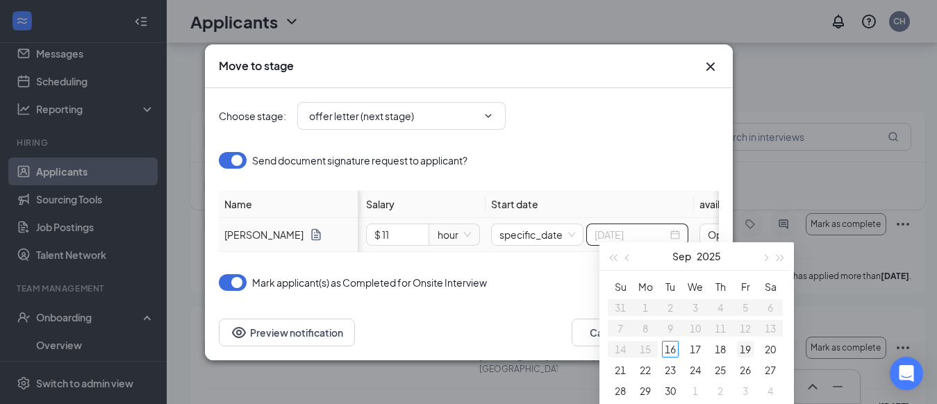
type input "[DATE]"
click at [739, 347] on div "19" at bounding box center [745, 349] width 17 height 17
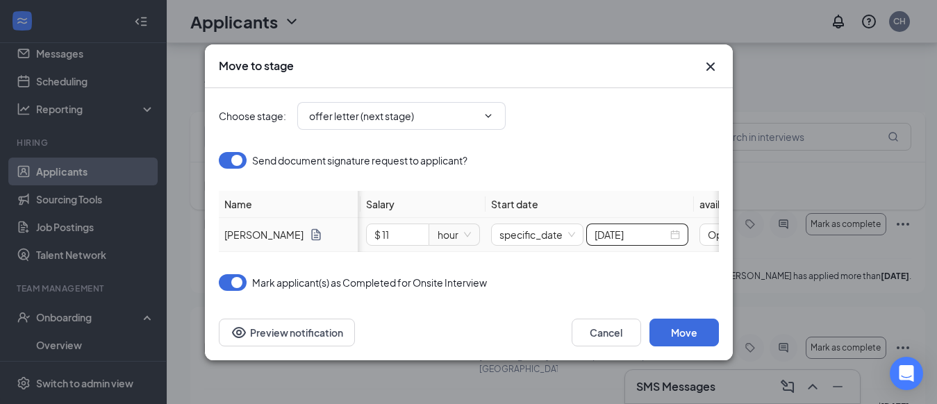
click at [309, 228] on icon "Document" at bounding box center [316, 235] width 14 height 14
click at [658, 347] on button "Move" at bounding box center [684, 333] width 69 height 28
click at [601, 339] on button "Cancel" at bounding box center [606, 333] width 69 height 28
click at [600, 389] on div "[PERSON_NAME] Citizen interviewed [DATE] ." at bounding box center [557, 406] width 707 height 35
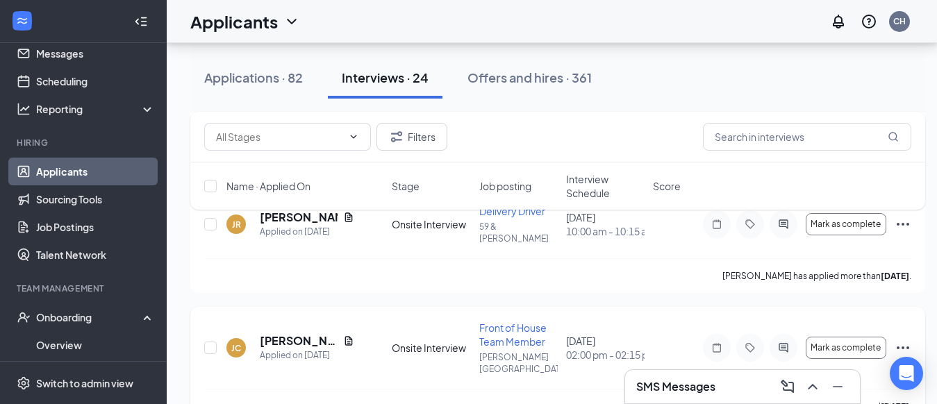
click at [600, 389] on div "[PERSON_NAME] Citizen interviewed [DATE] ." at bounding box center [557, 406] width 707 height 35
click at [615, 389] on div "[PERSON_NAME] Citizen interviewed [DATE] ." at bounding box center [557, 406] width 707 height 35
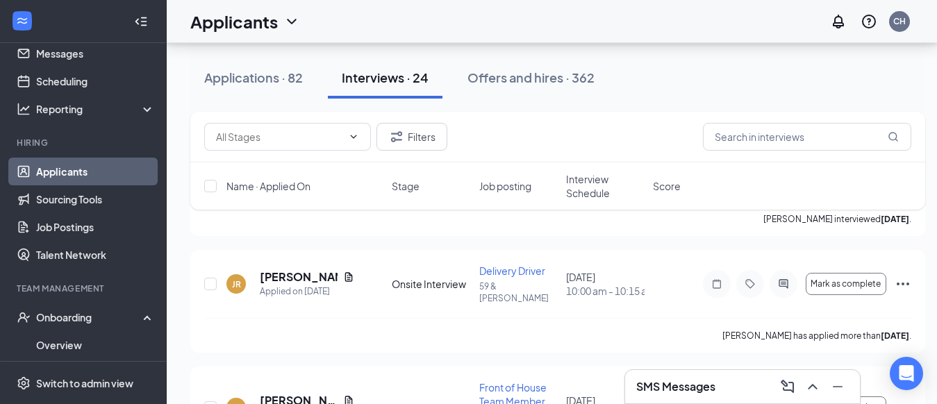
scroll to position [814, 12]
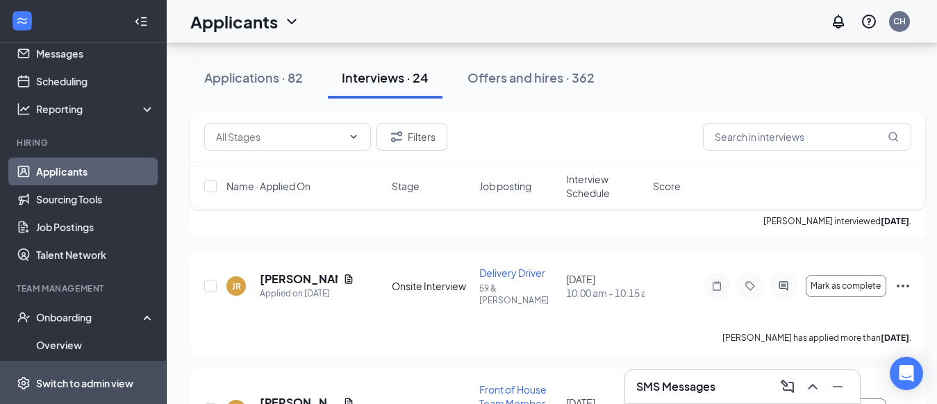
click at [80, 390] on div "Switch to admin view" at bounding box center [84, 384] width 97 height 14
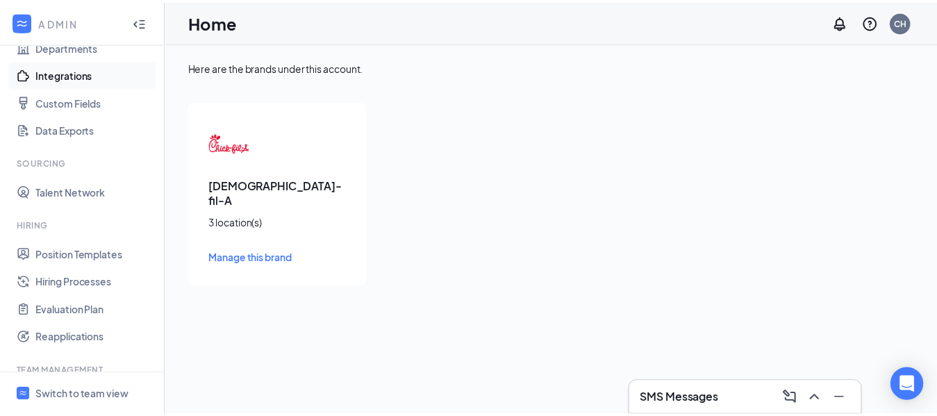
scroll to position [145, 0]
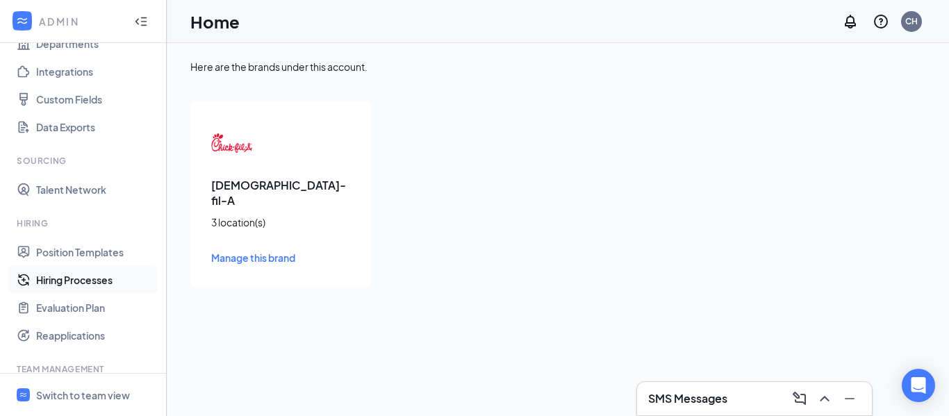
click at [88, 279] on link "Hiring Processes" at bounding box center [95, 280] width 119 height 28
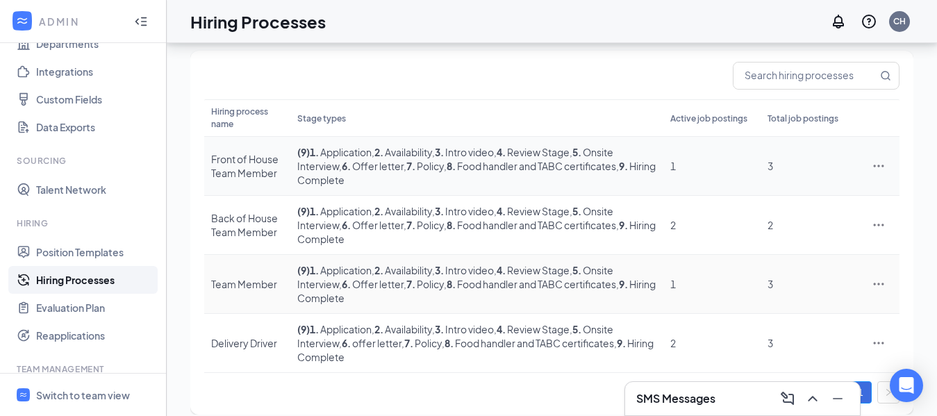
scroll to position [118, 0]
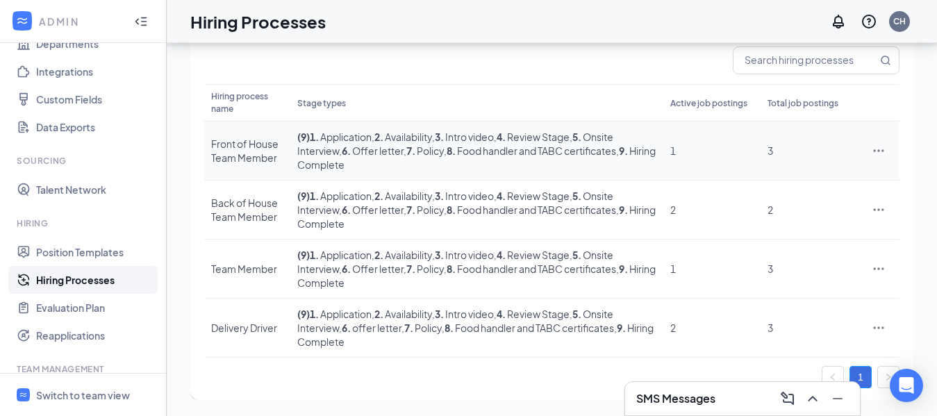
drag, startPoint x: 884, startPoint y: 147, endPoint x: 402, endPoint y: 164, distance: 483.1
click at [402, 164] on td "( 9 ) 1 . Application , 2 . Availability , 3 . Intro video , 4 . Review Stage ,…" at bounding box center [476, 151] width 373 height 59
click at [880, 331] on icon "Ellipses" at bounding box center [879, 328] width 14 height 14
click at [762, 206] on span "Edit" at bounding box center [764, 203] width 18 height 13
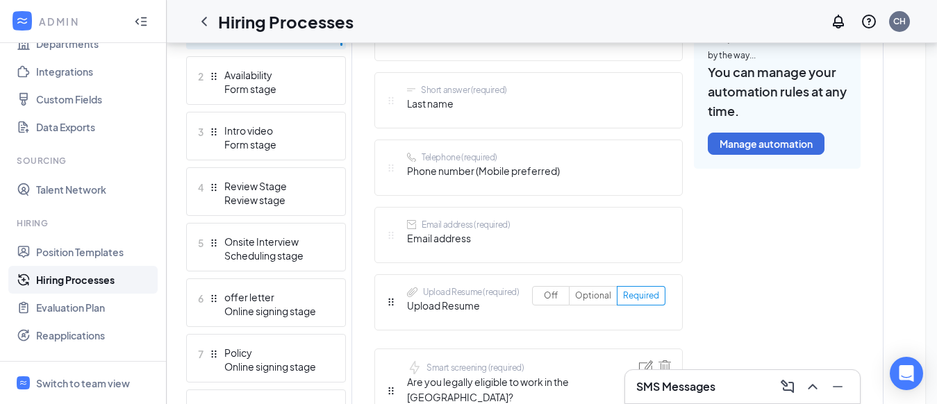
scroll to position [484, 0]
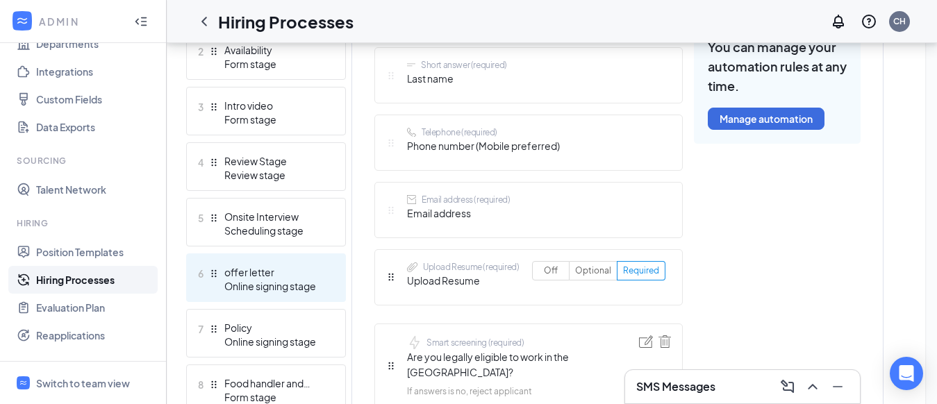
click at [245, 275] on div "offer letter" at bounding box center [274, 272] width 101 height 14
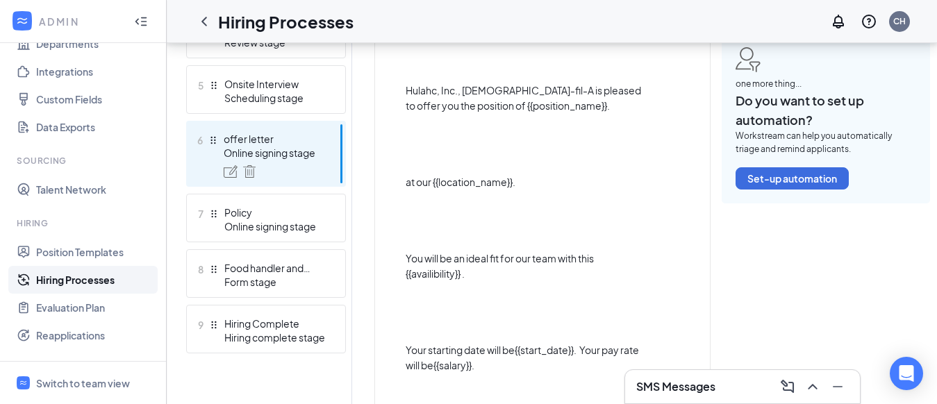
scroll to position [600, 0]
click at [465, 276] on span "Good day {{applicant_full_name}}, Congratulations! Hulahc, Inc., [DEMOGRAPHIC_D…" at bounding box center [524, 319] width 236 height 780
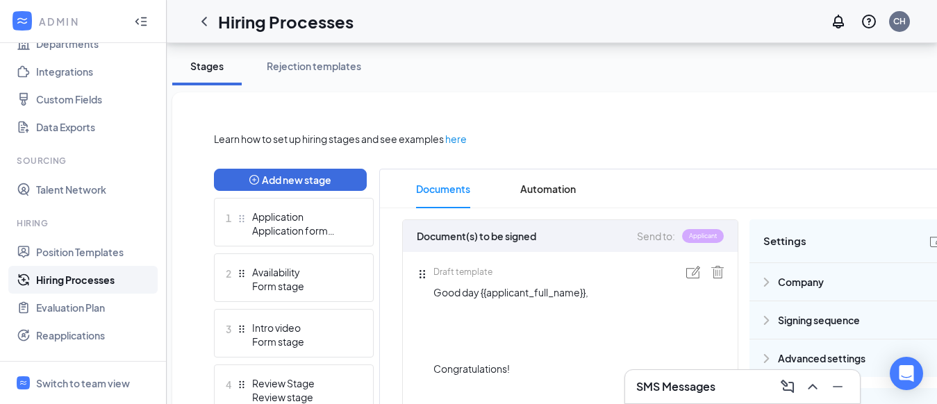
scroll to position [243, 0]
click at [690, 274] on img at bounding box center [693, 273] width 14 height 13
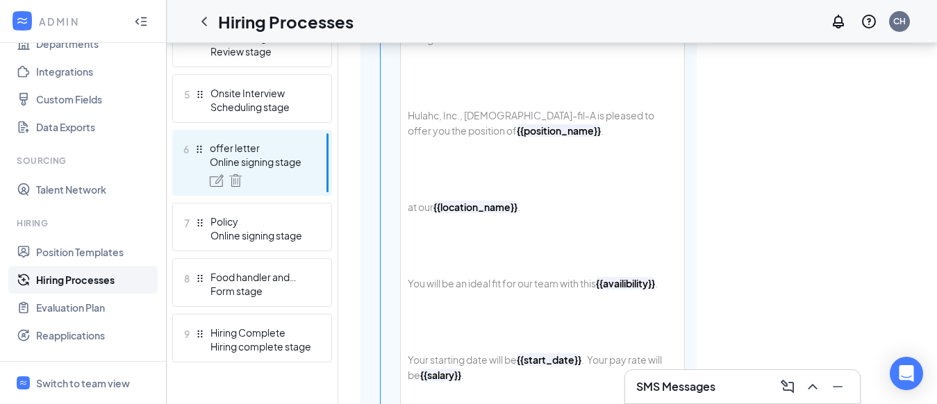
scroll to position [579, 0]
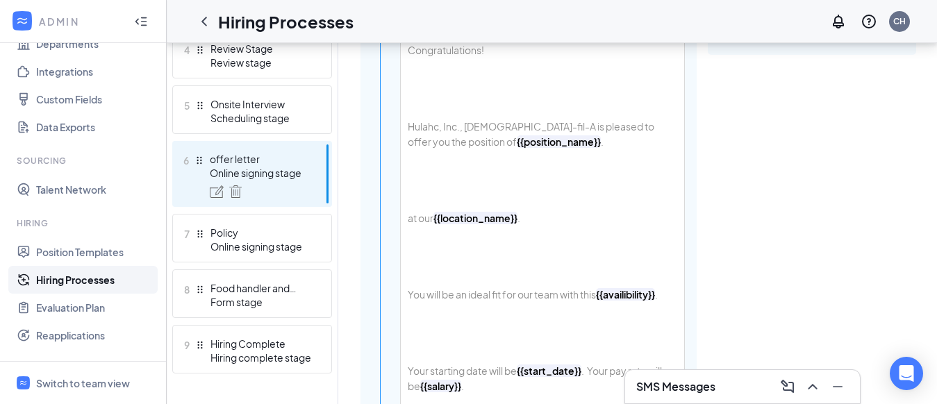
click at [655, 295] on b "{{availibility}}" at bounding box center [625, 294] width 59 height 13
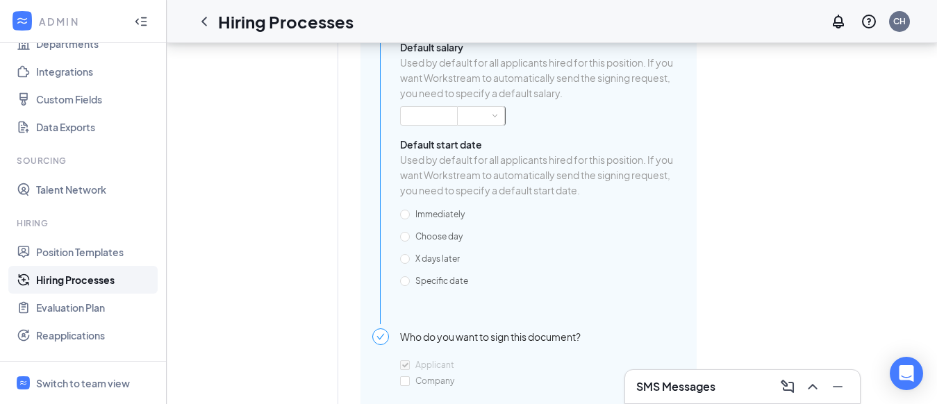
scroll to position [1889, 0]
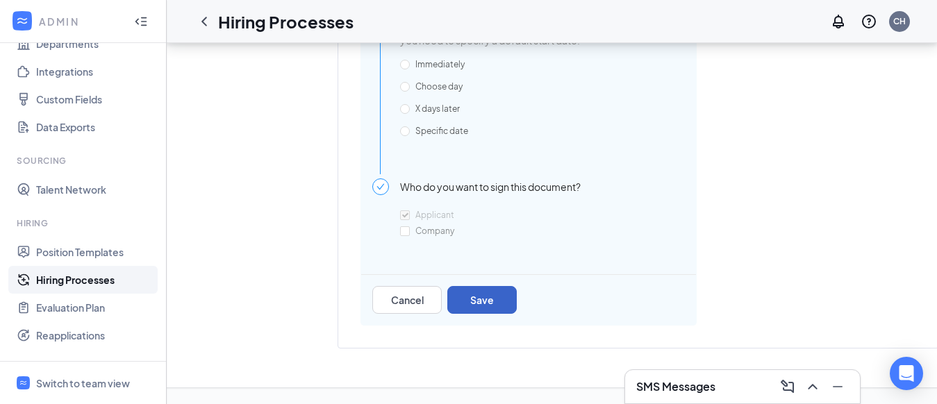
click at [480, 288] on button "Save" at bounding box center [481, 300] width 69 height 28
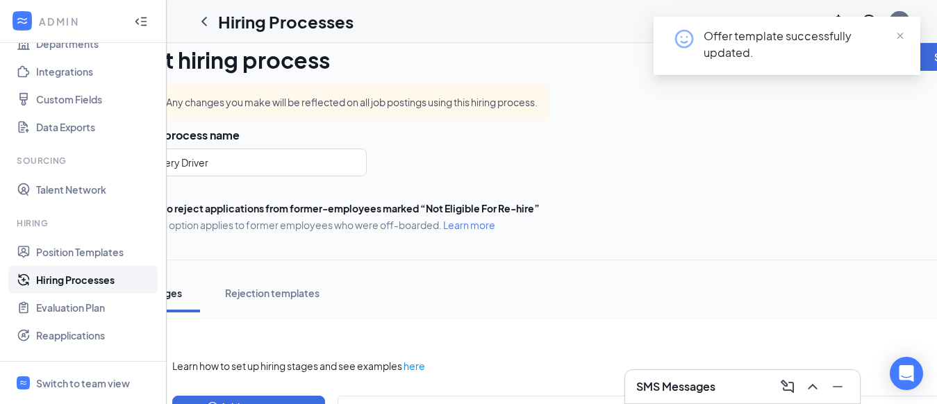
scroll to position [0, 0]
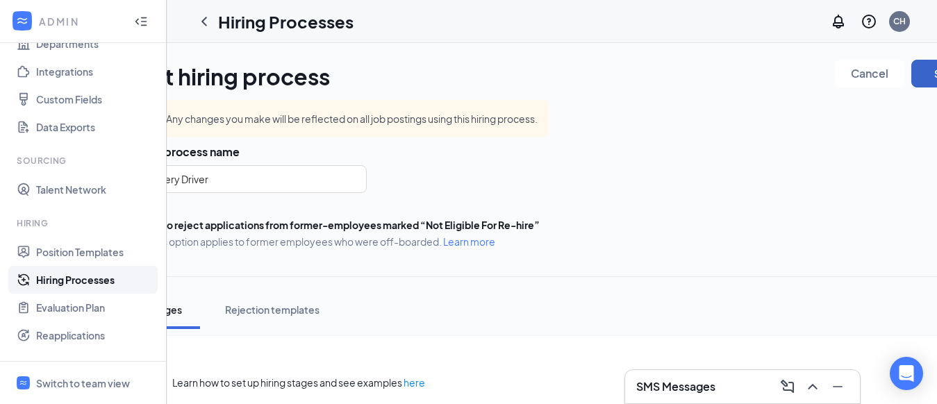
click at [924, 80] on button "Save" at bounding box center [946, 74] width 69 height 28
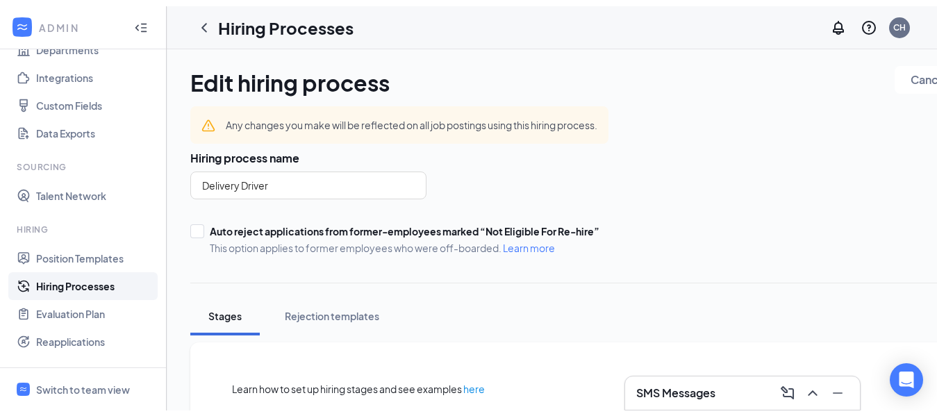
scroll to position [160, 0]
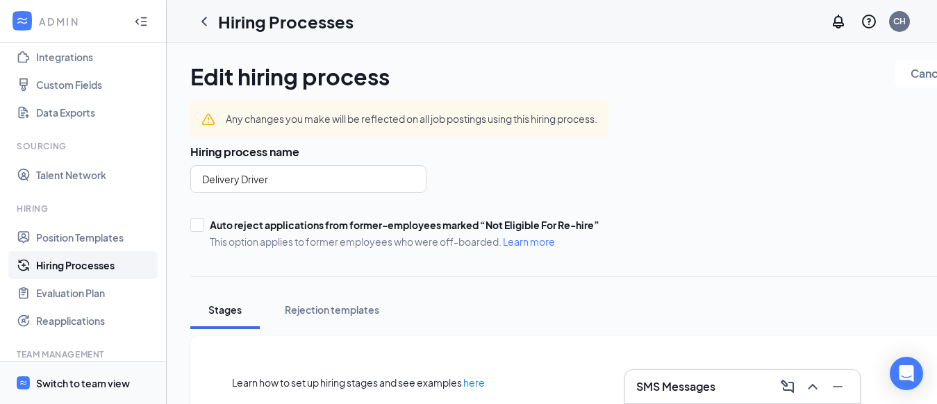
click at [120, 390] on div "Switch to team view" at bounding box center [83, 384] width 94 height 14
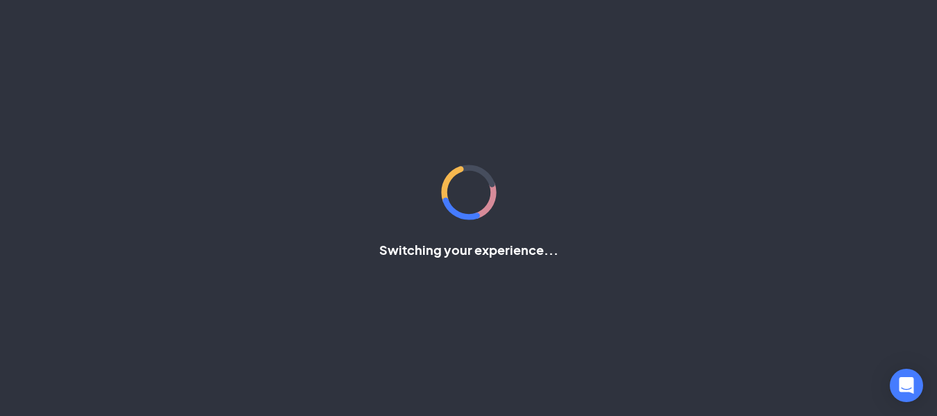
scroll to position [160, 0]
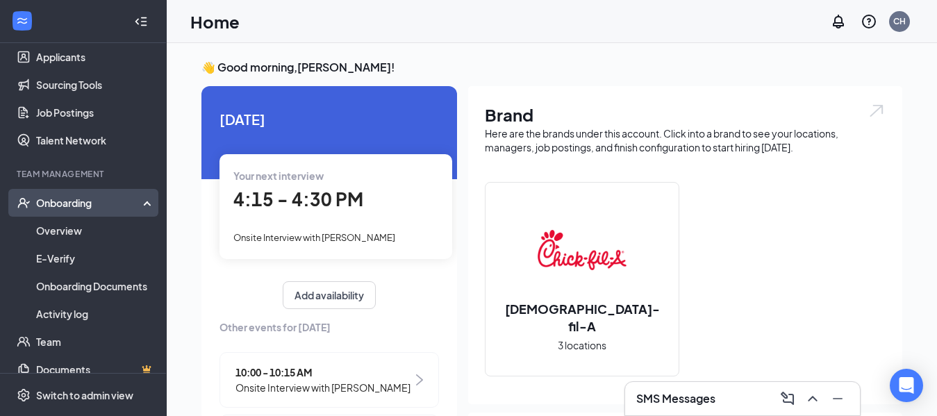
click at [88, 201] on div "Onboarding" at bounding box center [89, 203] width 107 height 14
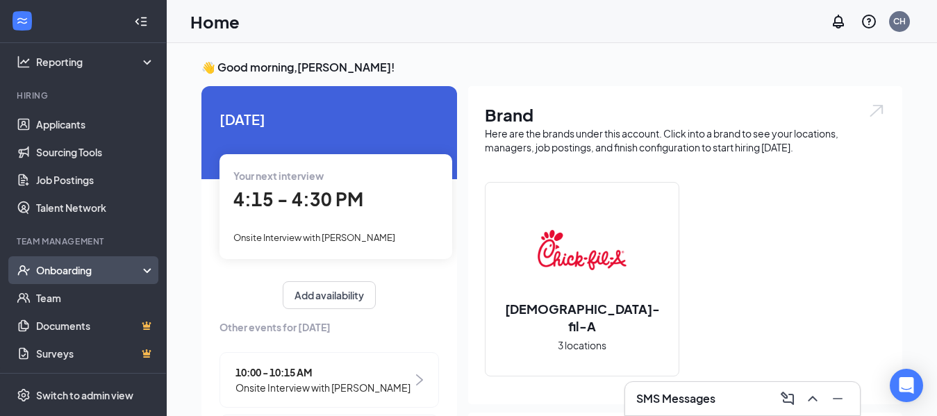
scroll to position [92, 0]
click at [97, 279] on div "Onboarding" at bounding box center [83, 270] width 167 height 28
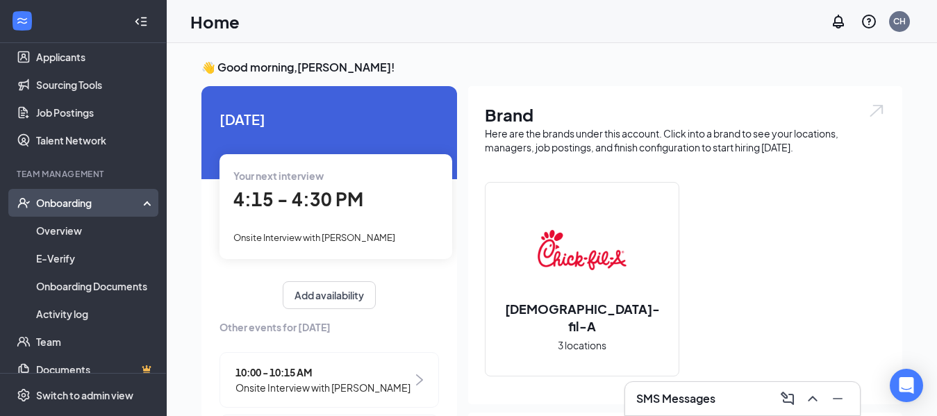
scroll to position [160, 0]
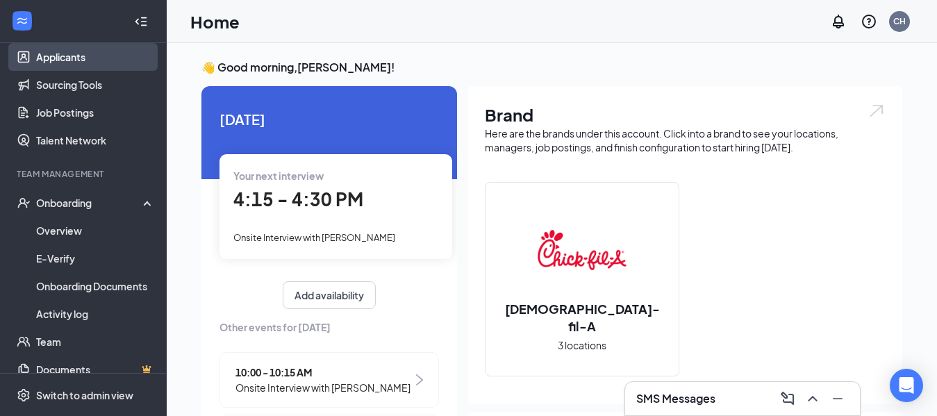
click at [94, 63] on link "Applicants" at bounding box center [95, 57] width 119 height 28
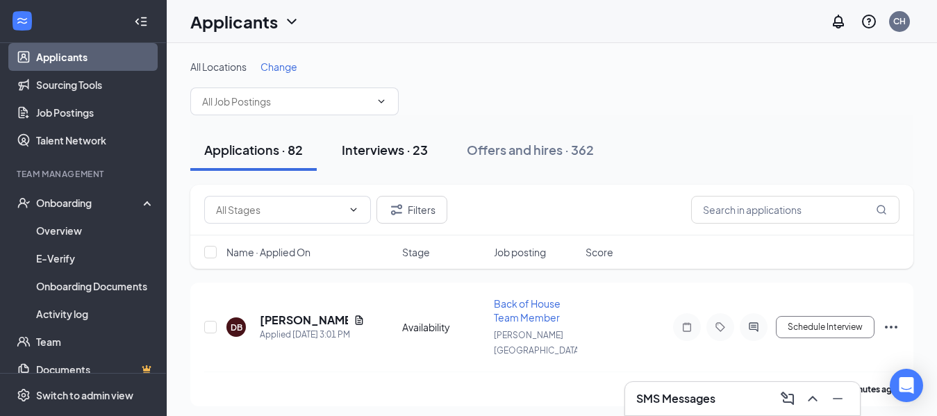
click at [371, 147] on div "Interviews · 23" at bounding box center [385, 149] width 86 height 17
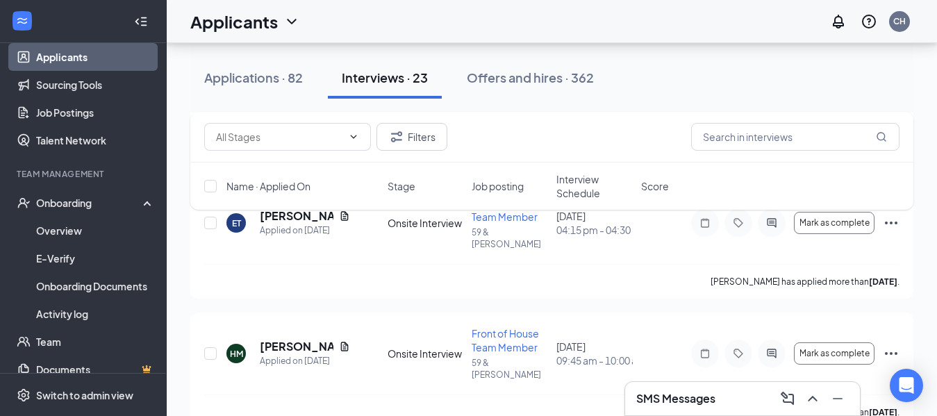
scroll to position [557, 0]
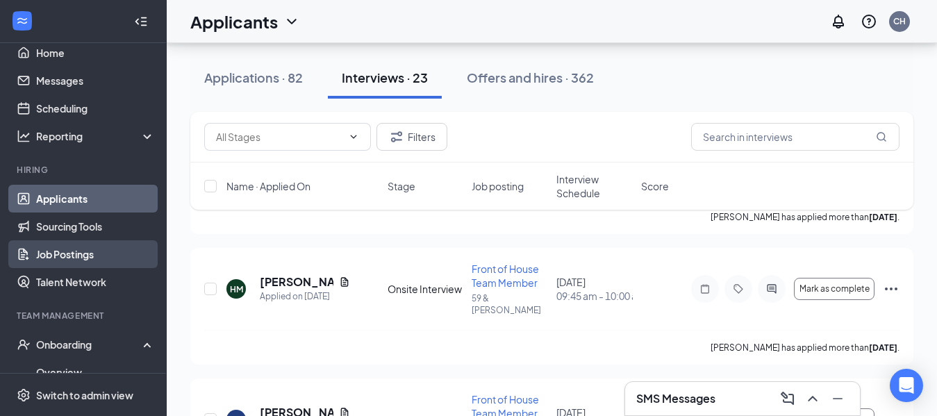
scroll to position [0, 0]
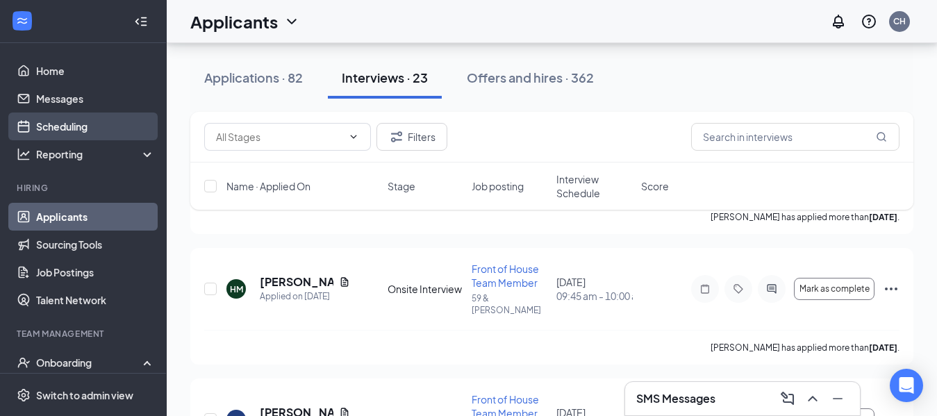
click at [65, 123] on link "Scheduling" at bounding box center [95, 127] width 119 height 28
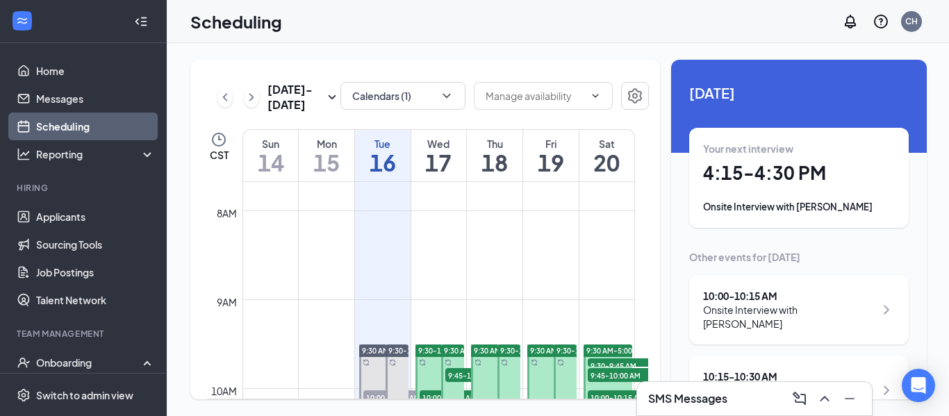
scroll to position [34, 0]
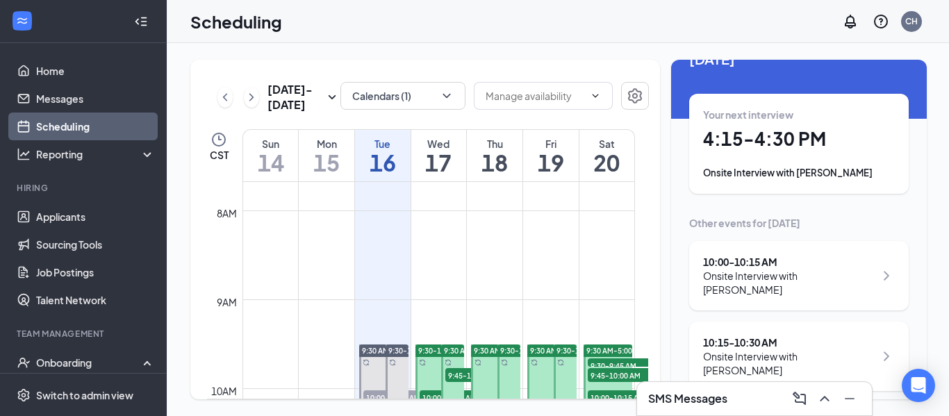
click at [830, 356] on div "Onsite Interview with [PERSON_NAME]" at bounding box center [789, 363] width 172 height 28
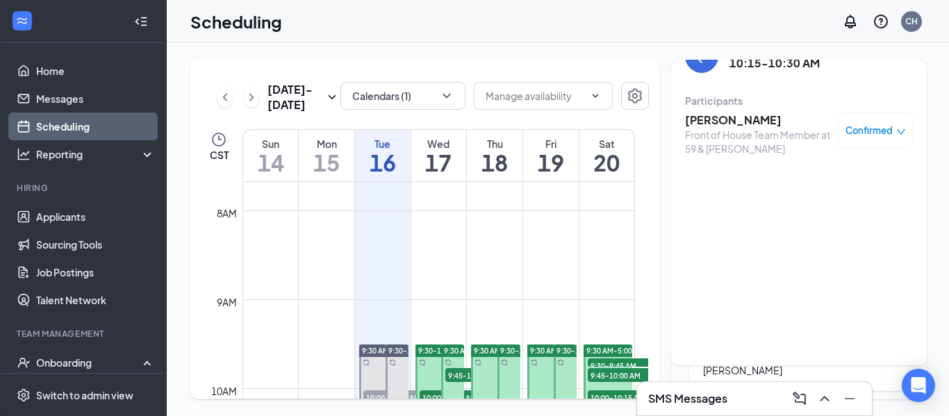
click at [731, 123] on h3 "[PERSON_NAME]" at bounding box center [758, 120] width 146 height 15
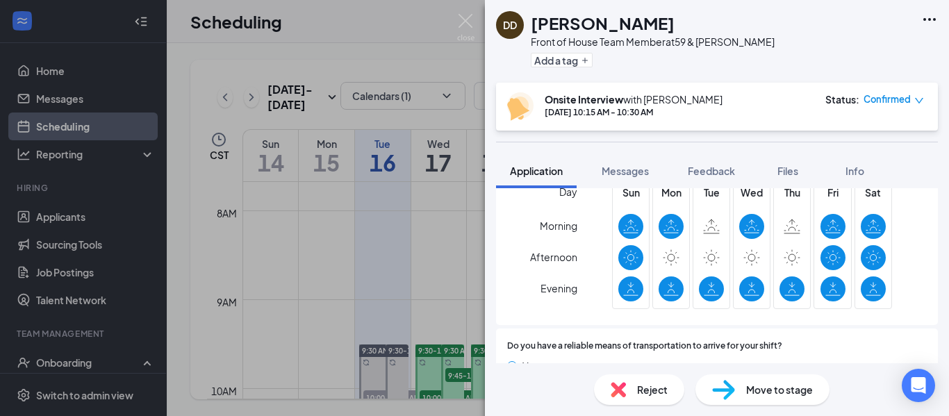
scroll to position [956, 0]
